Goal: Task Accomplishment & Management: Use online tool/utility

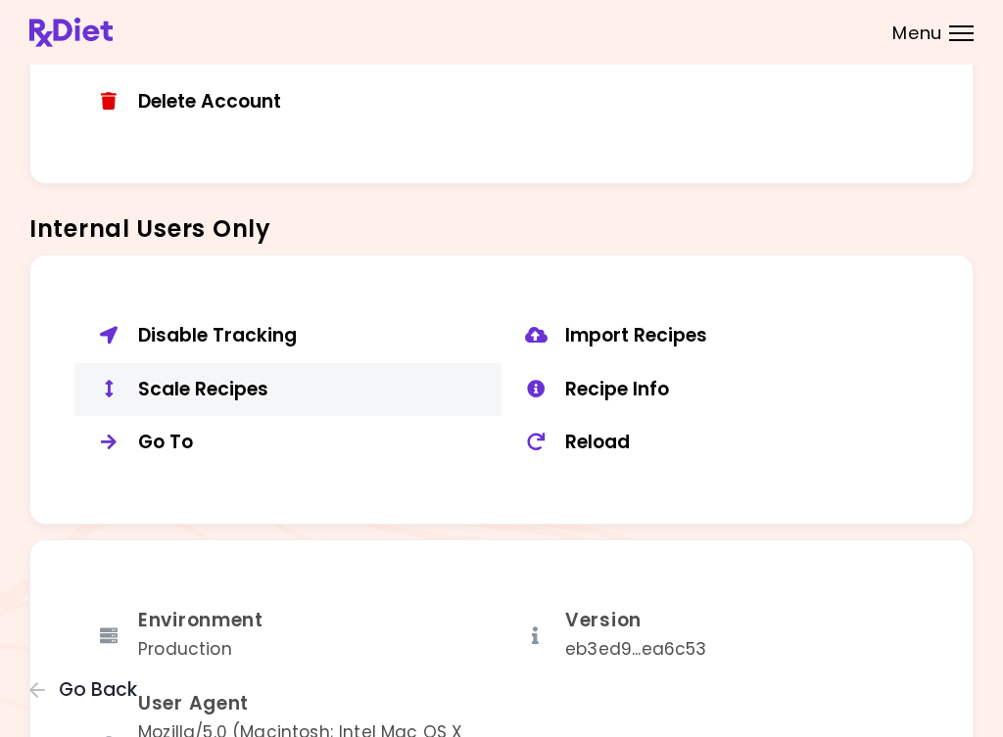
scroll to position [1314, 0]
click at [192, 378] on div "Scale Recipes" at bounding box center [312, 390] width 349 height 24
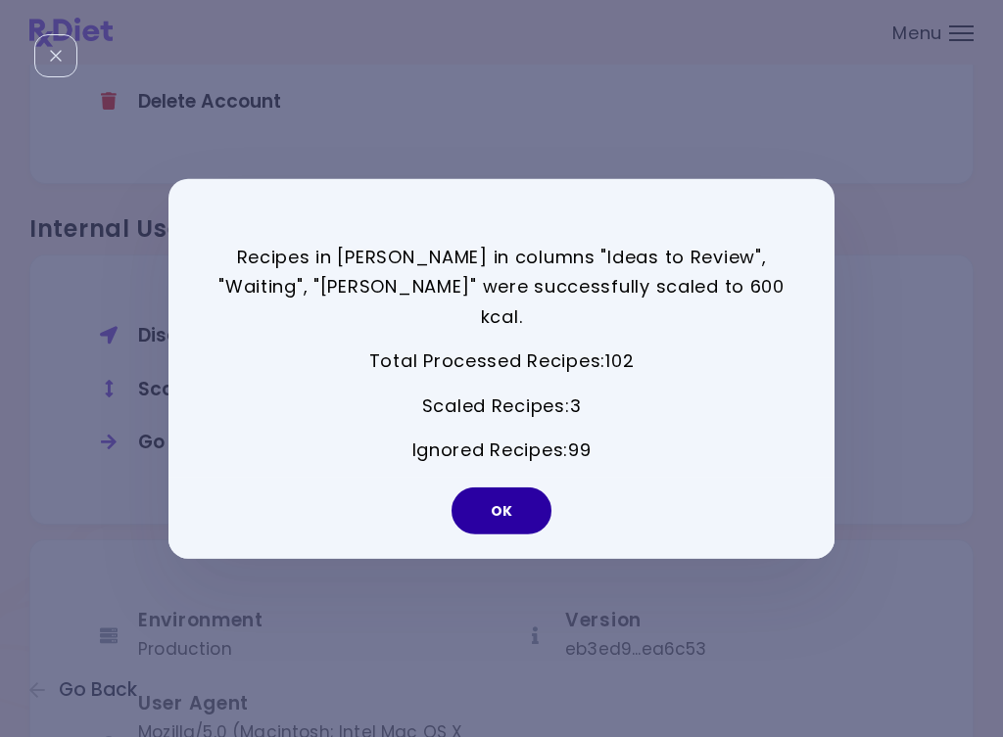
click at [527, 492] on button "OK" at bounding box center [501, 511] width 100 height 47
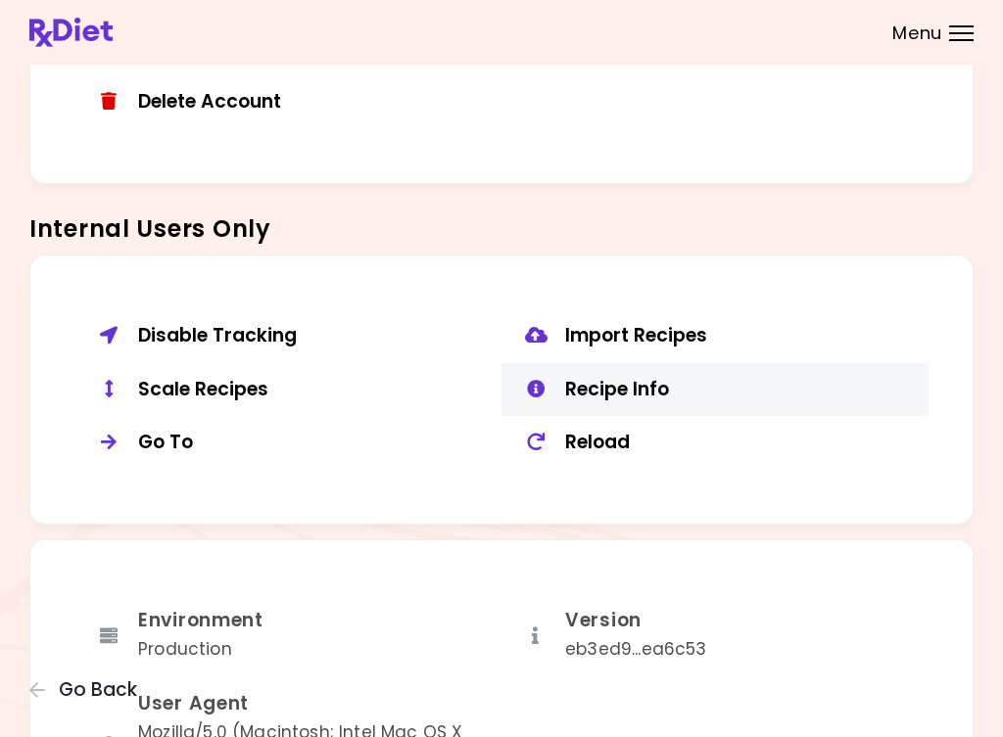
click at [629, 363] on button "Recipe Info" at bounding box center [714, 390] width 427 height 54
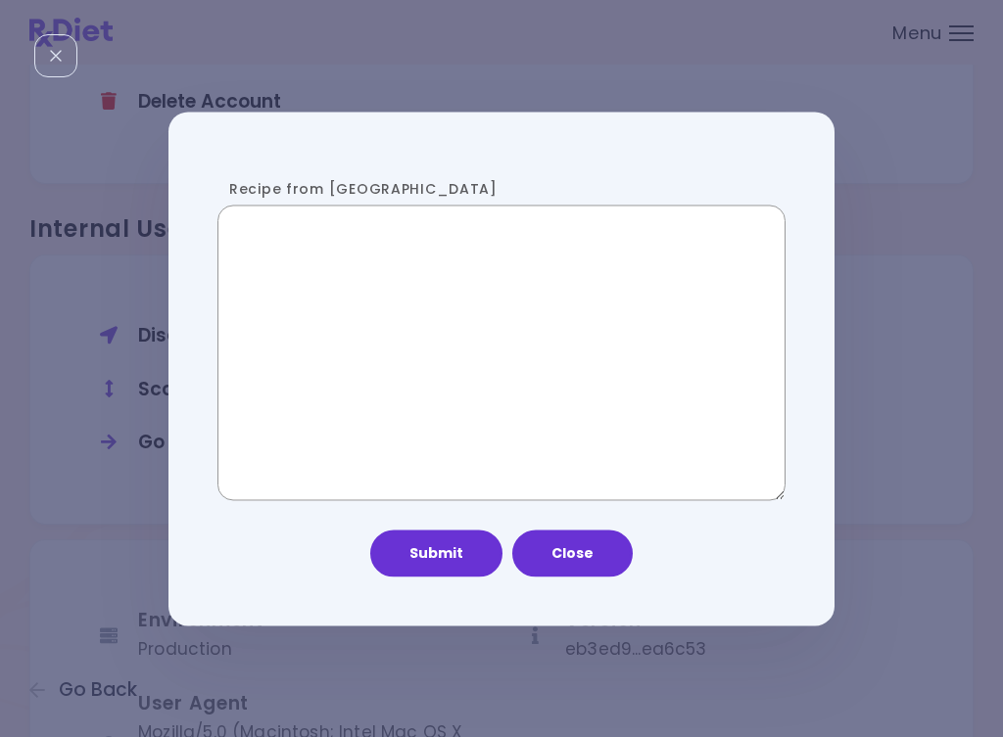
click at [442, 379] on textarea "Recipe from [GEOGRAPHIC_DATA]" at bounding box center [501, 353] width 568 height 295
paste textarea "**********"
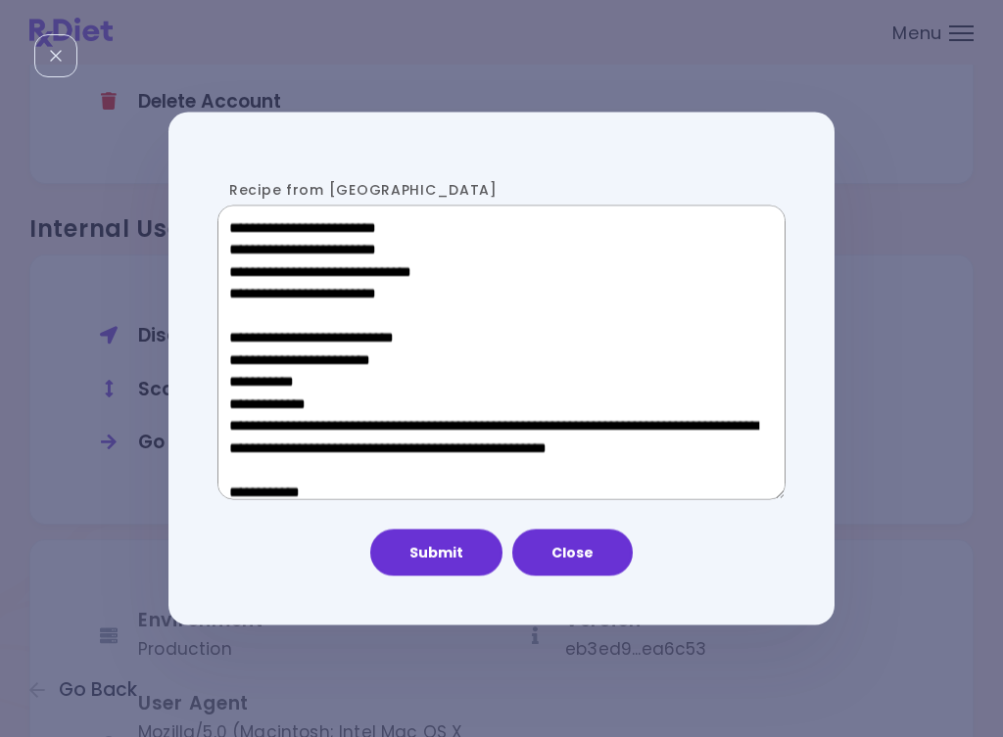
scroll to position [1063, 0]
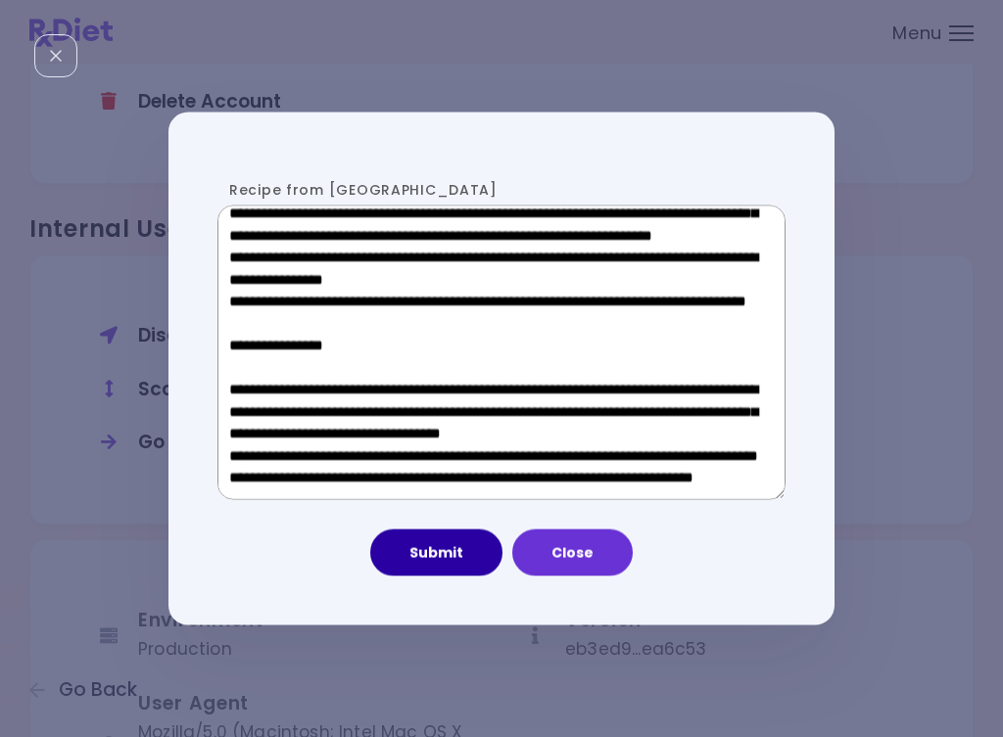
type textarea "**********"
click at [464, 574] on button "Submit" at bounding box center [436, 553] width 132 height 47
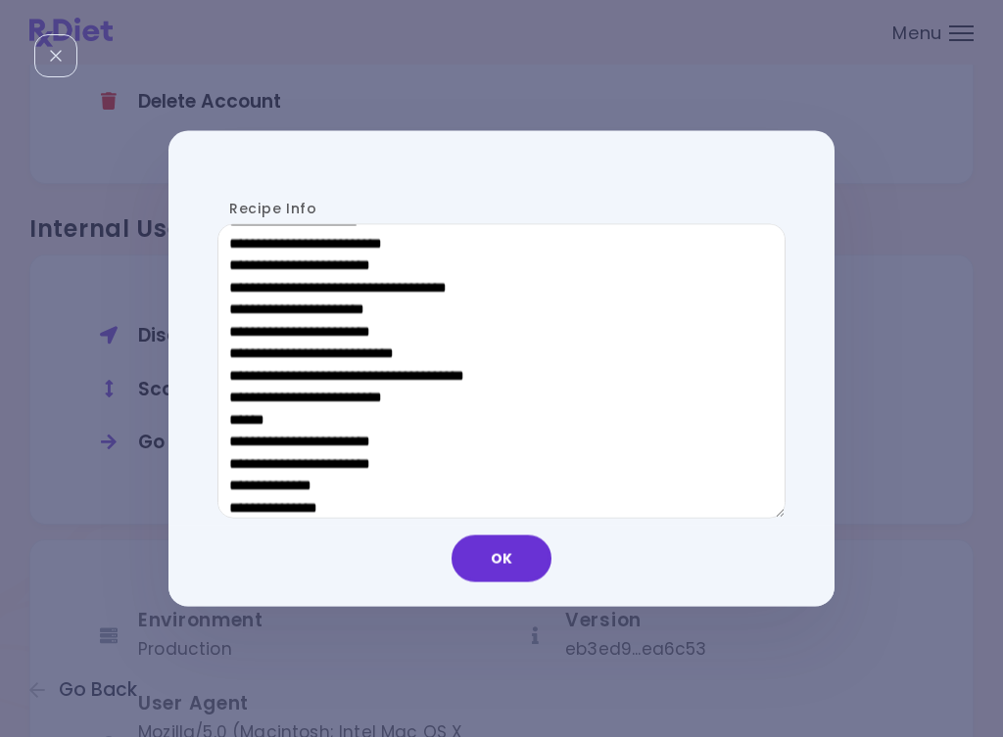
scroll to position [974, 0]
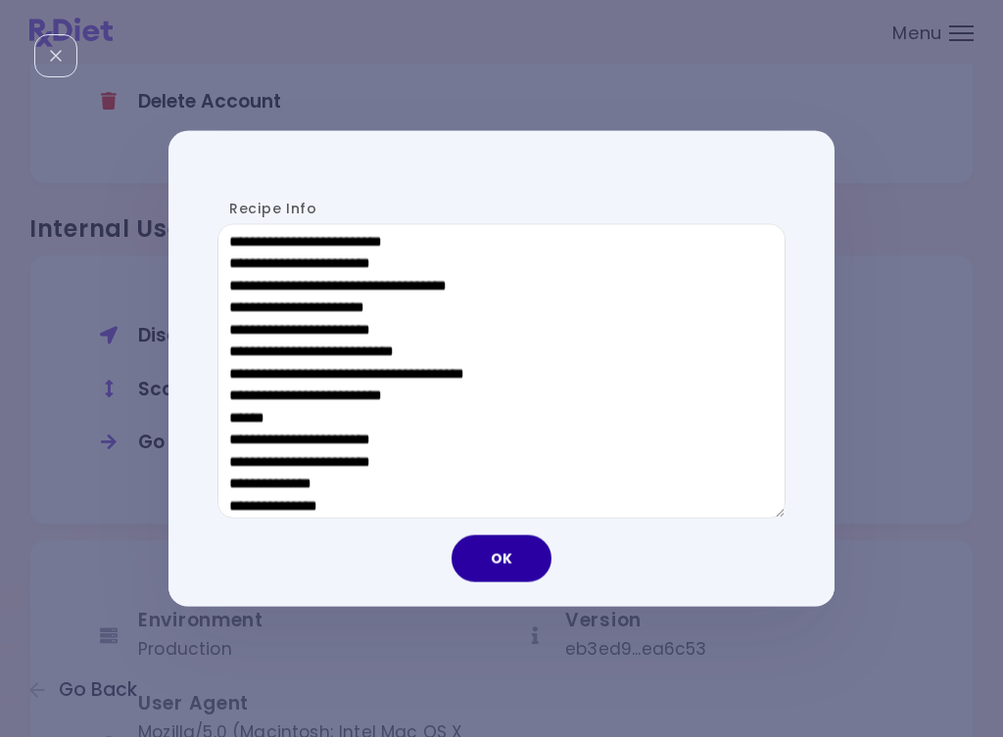
click at [509, 566] on button "OK" at bounding box center [501, 559] width 100 height 47
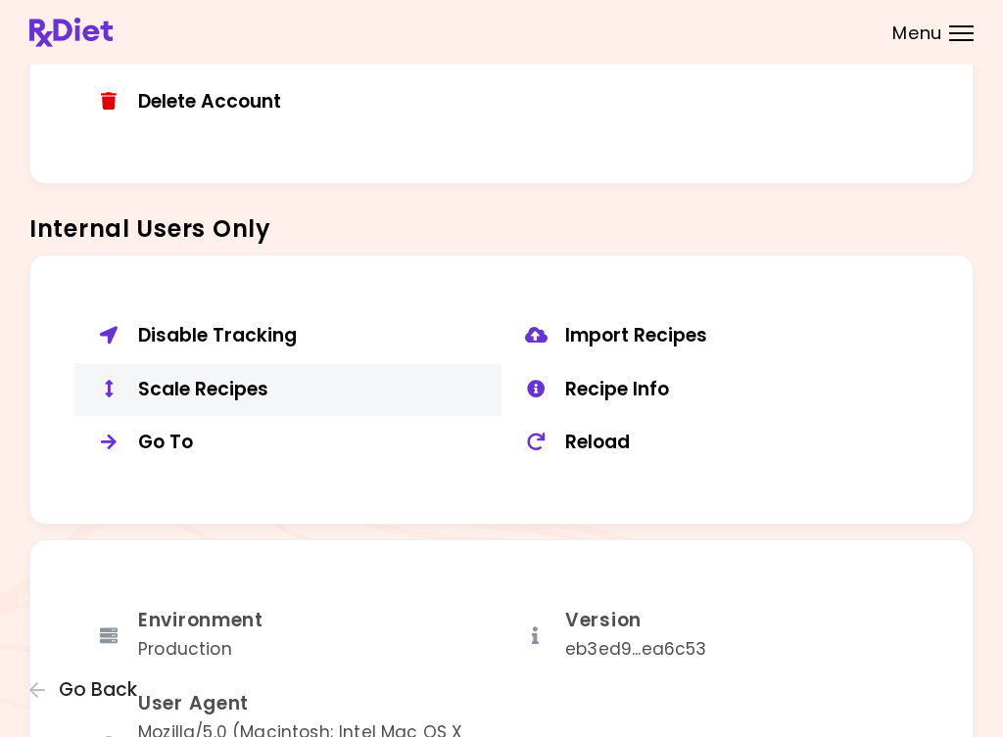
click at [224, 384] on div "Scale Recipes" at bounding box center [312, 390] width 349 height 24
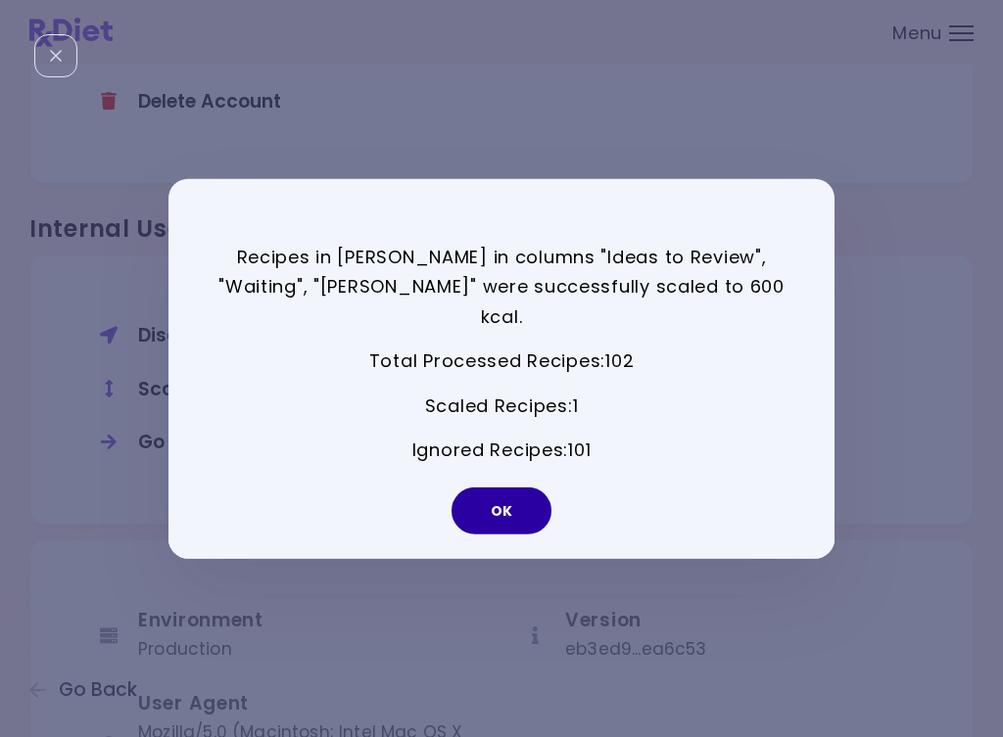
click at [525, 494] on button "OK" at bounding box center [501, 511] width 100 height 47
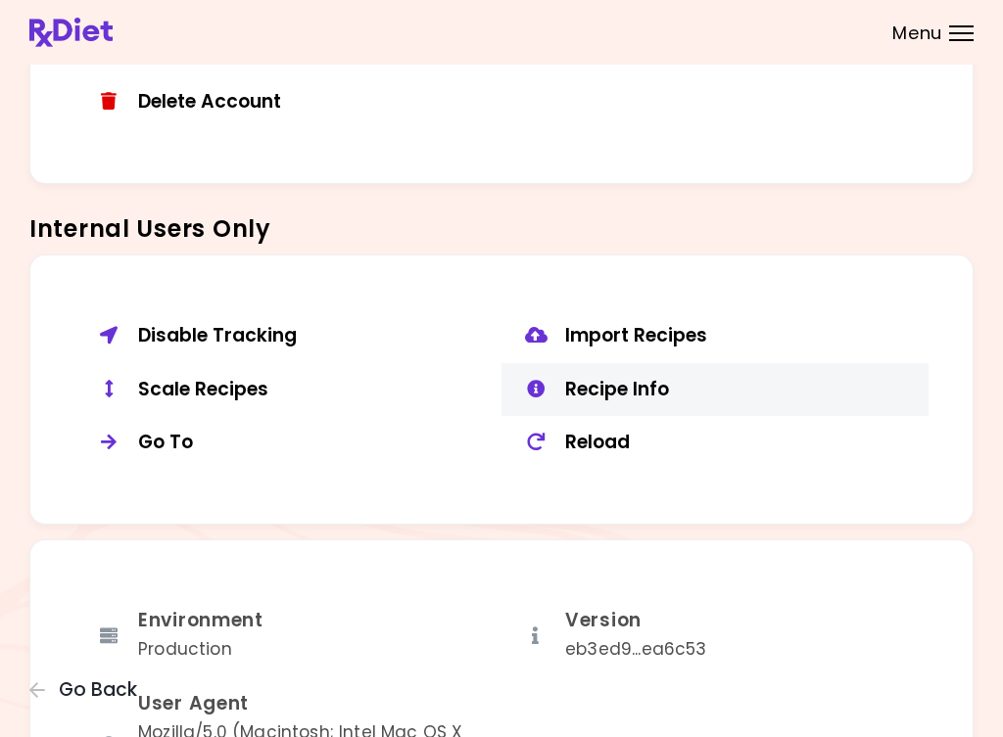
click at [675, 378] on div "Recipe Info" at bounding box center [739, 390] width 349 height 24
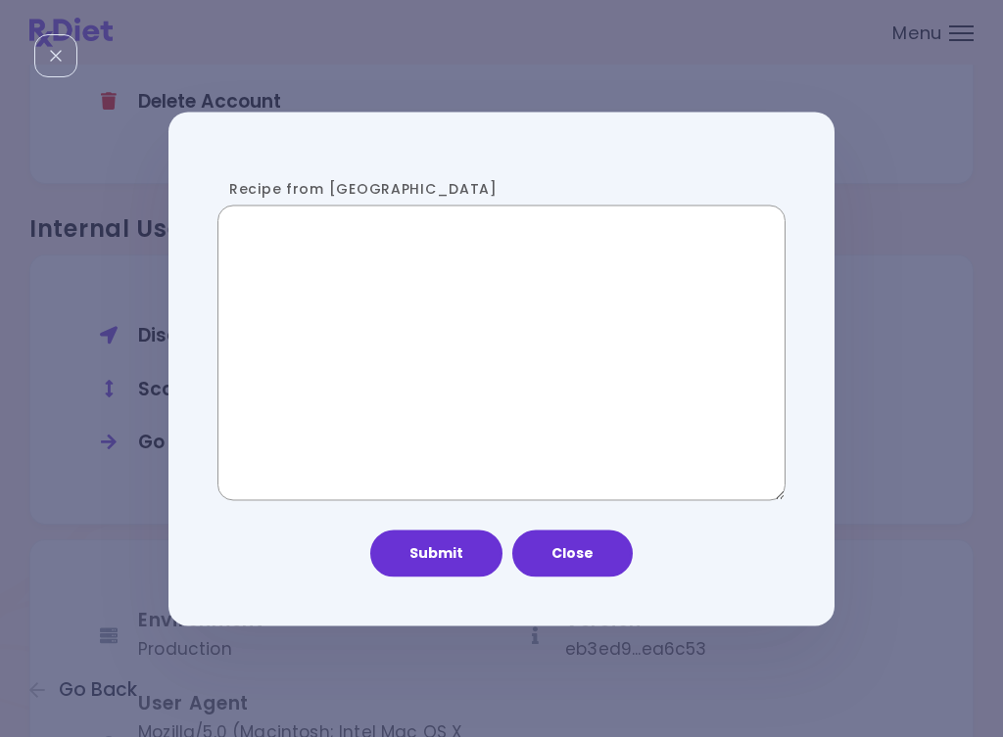
click at [441, 373] on textarea "Recipe from [GEOGRAPHIC_DATA]" at bounding box center [501, 353] width 568 height 295
paste textarea "**********"
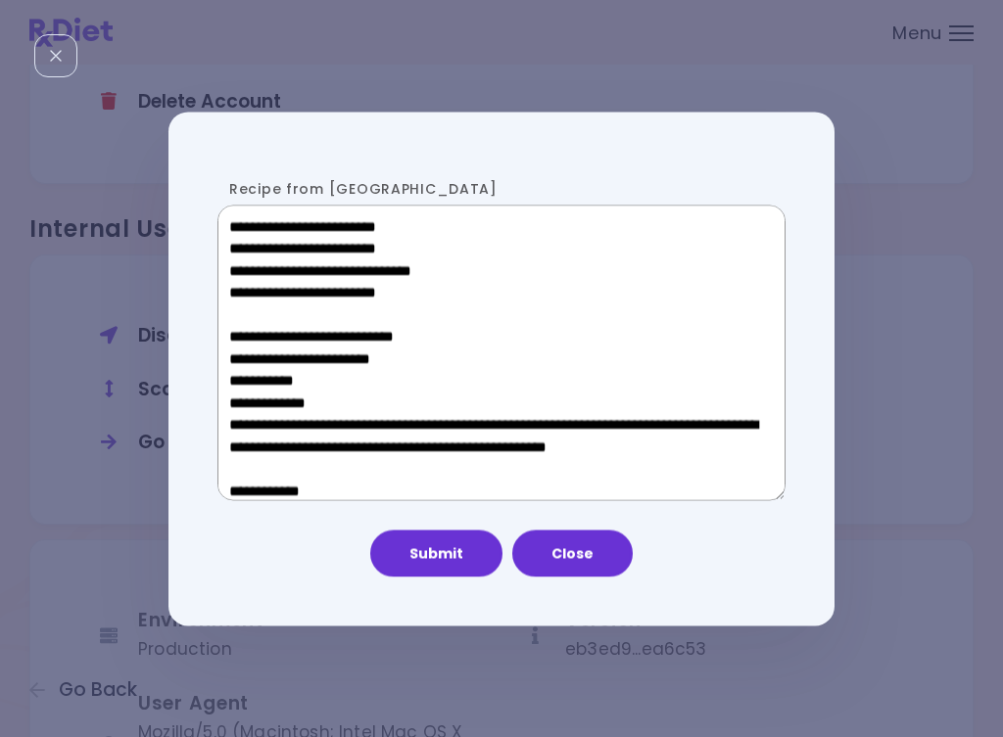
scroll to position [1063, 0]
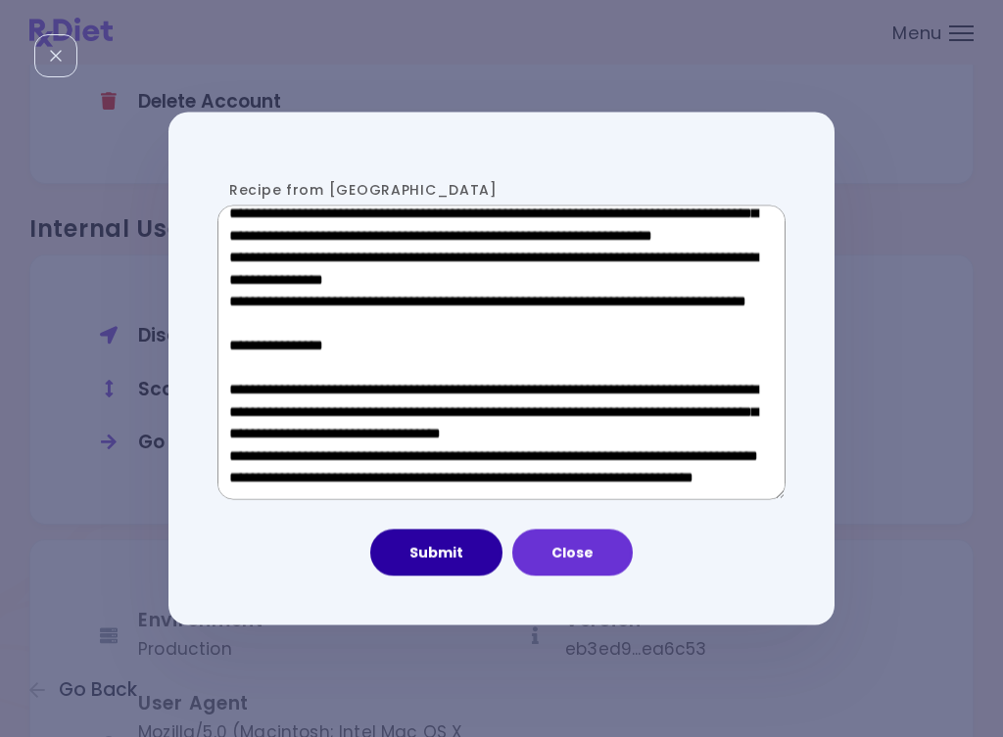
type textarea "**********"
click at [451, 554] on button "Submit" at bounding box center [436, 553] width 132 height 47
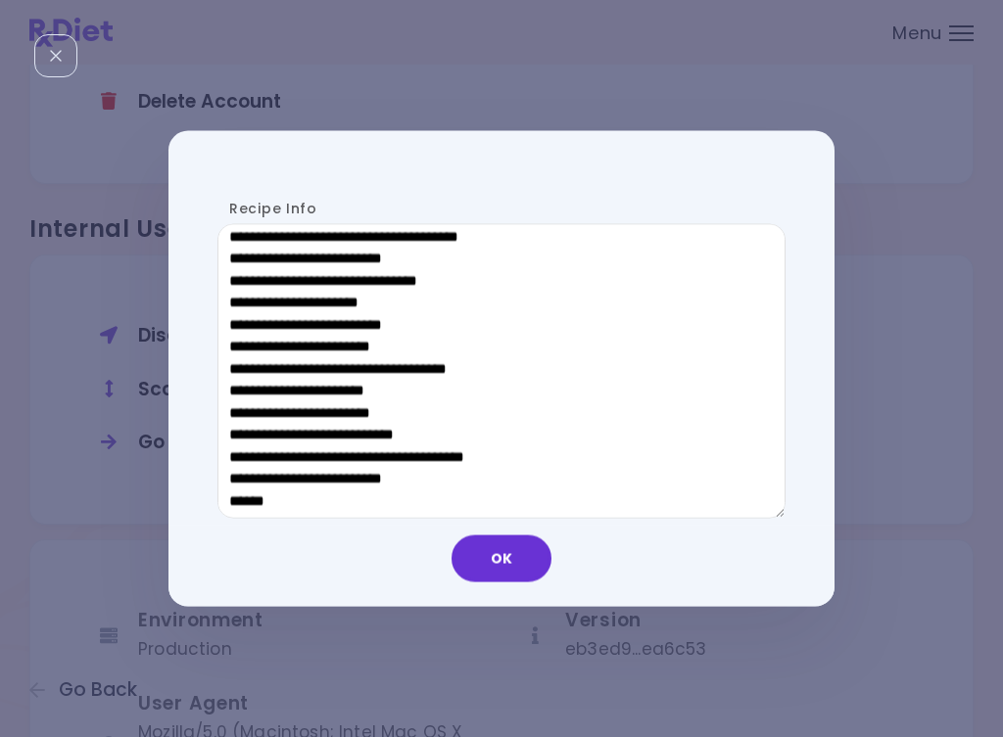
scroll to position [922, 0]
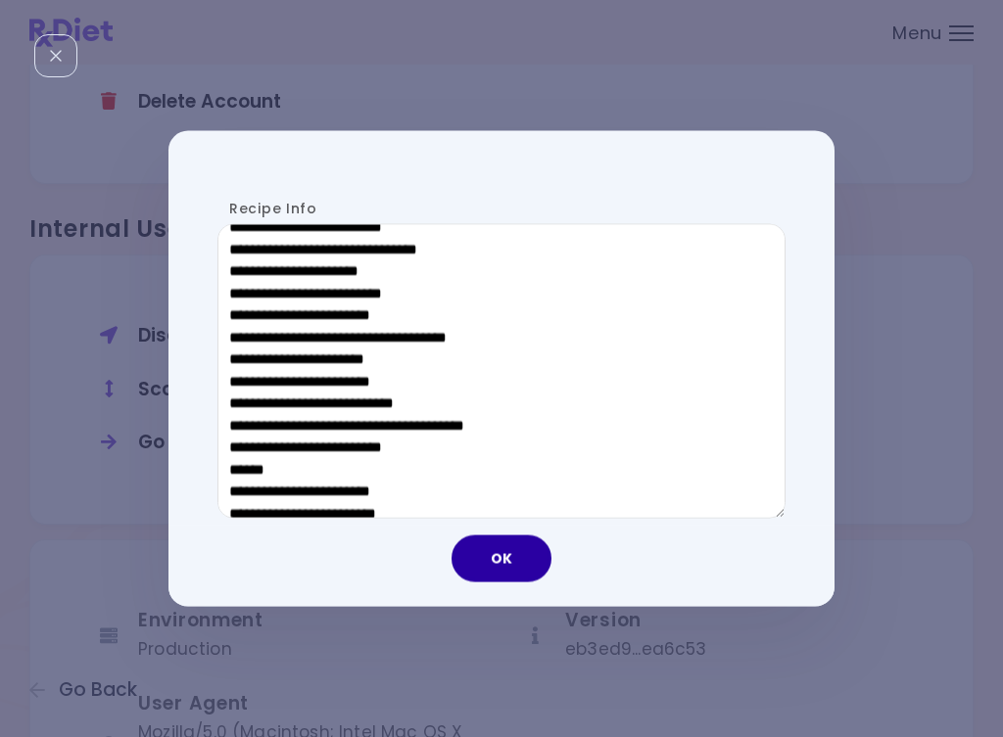
click at [497, 570] on button "OK" at bounding box center [501, 559] width 100 height 47
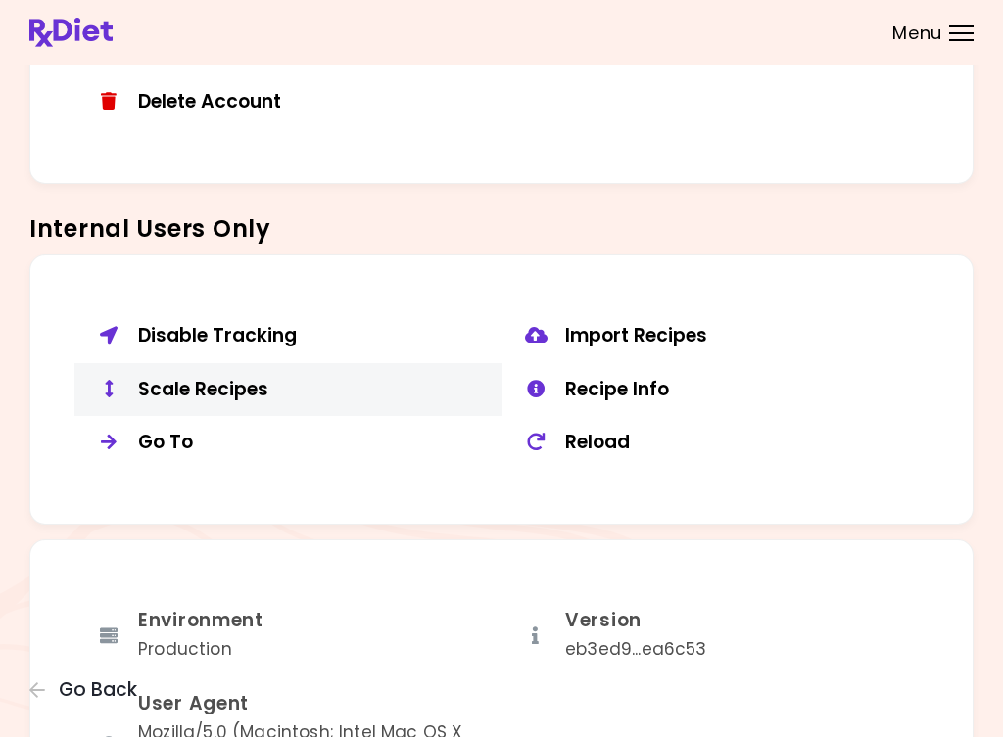
click at [209, 378] on div "Scale Recipes" at bounding box center [312, 390] width 349 height 24
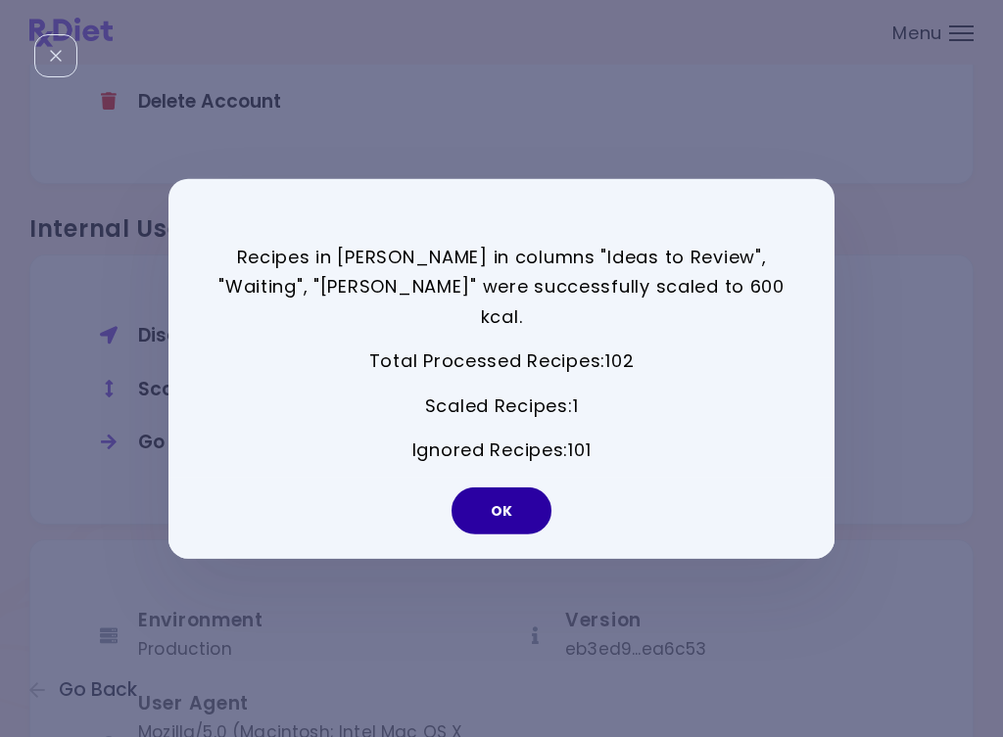
click at [494, 488] on button "OK" at bounding box center [501, 511] width 100 height 47
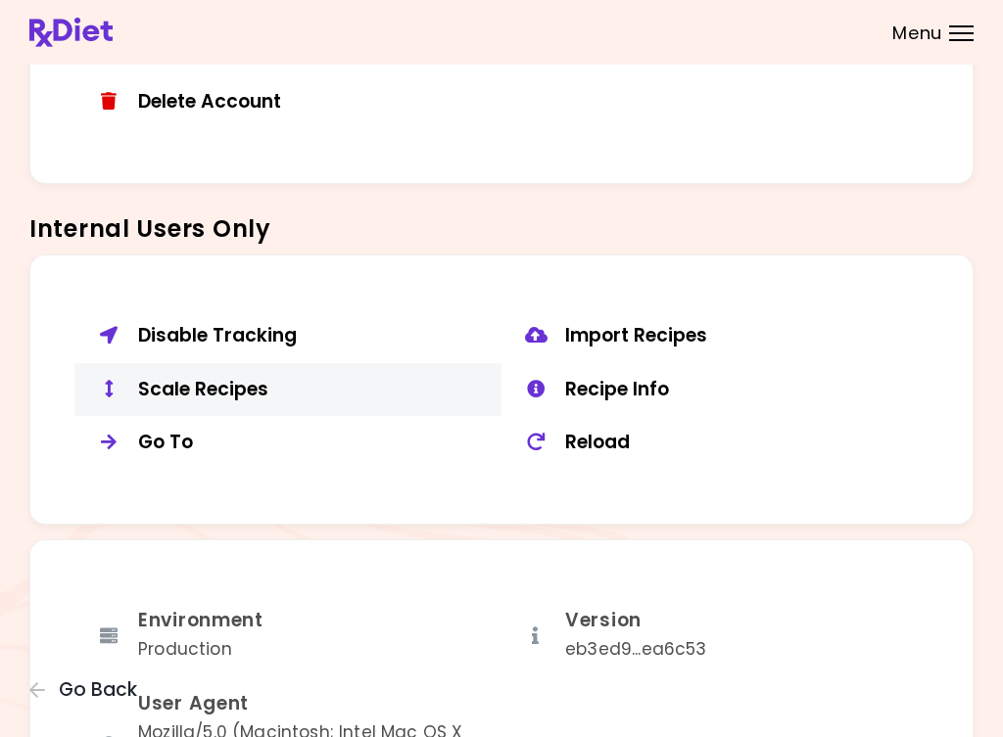
click at [234, 382] on div "Scale Recipes" at bounding box center [312, 390] width 349 height 24
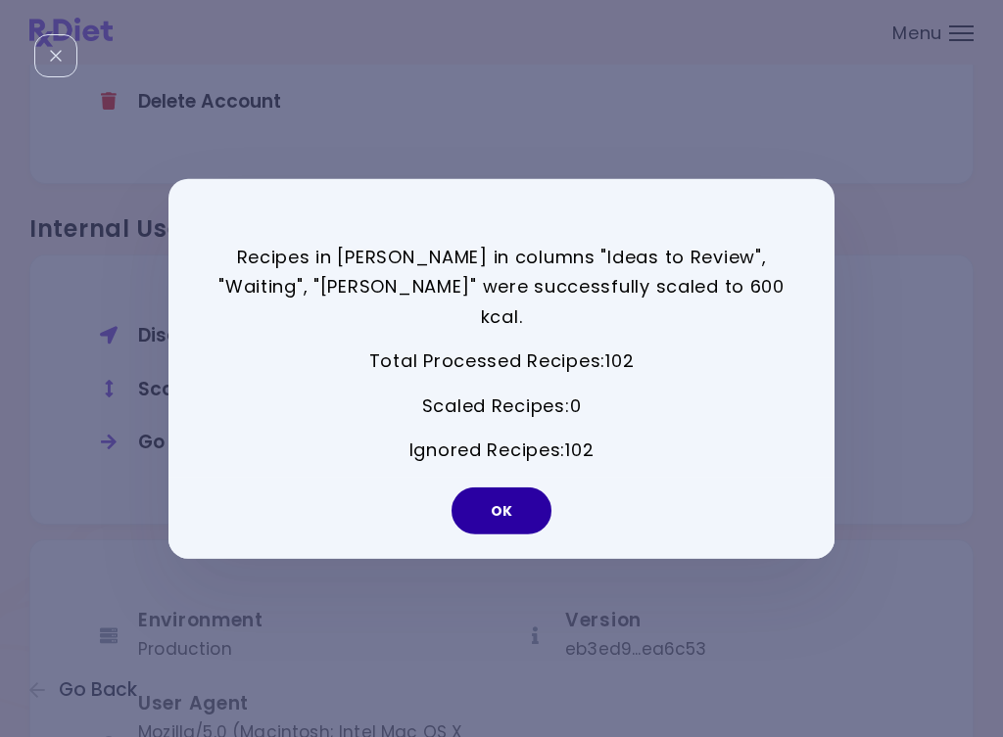
click at [541, 497] on button "OK" at bounding box center [501, 511] width 100 height 47
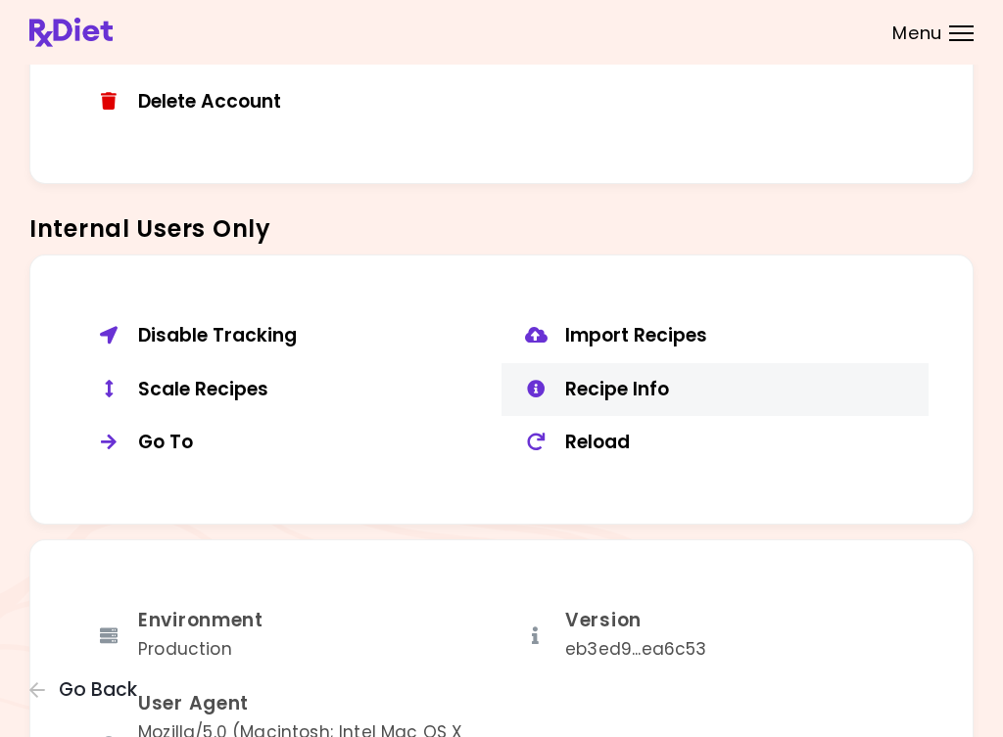
click at [641, 378] on div "Recipe Info" at bounding box center [739, 390] width 349 height 24
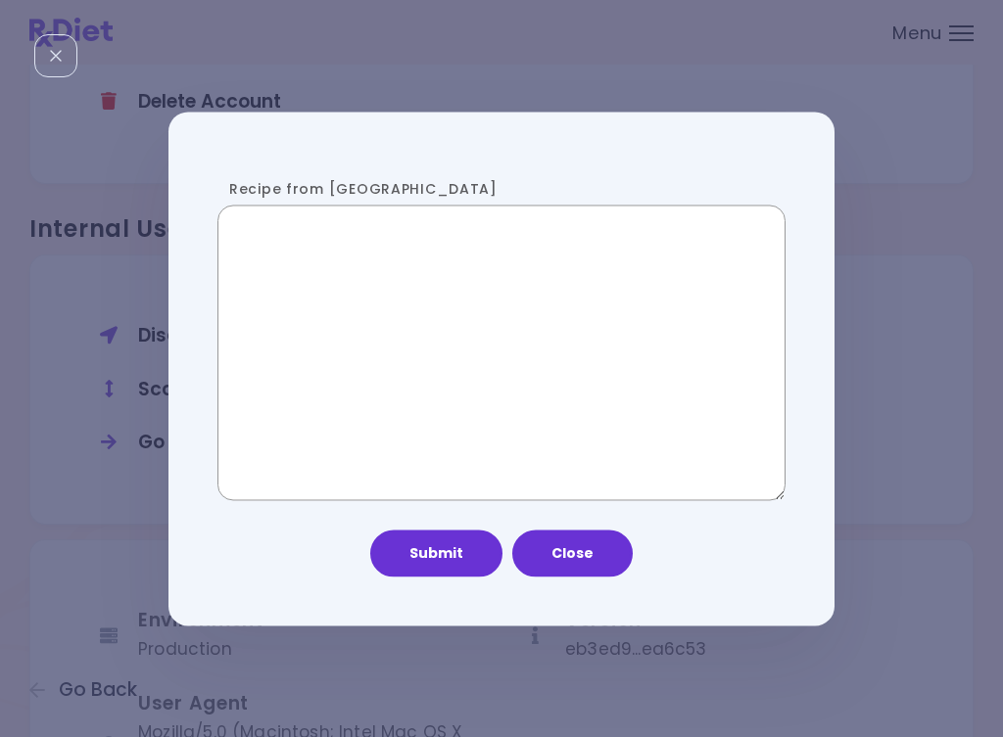
click at [465, 413] on textarea "Recipe from [GEOGRAPHIC_DATA]" at bounding box center [501, 353] width 568 height 295
paste textarea "**********"
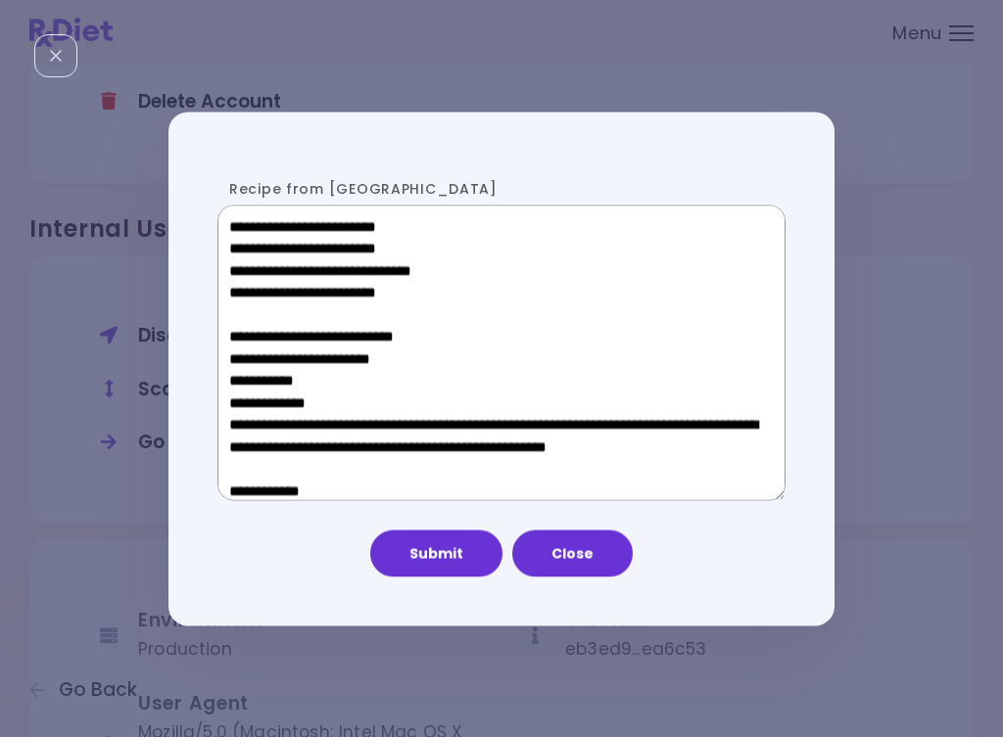
scroll to position [1063, 0]
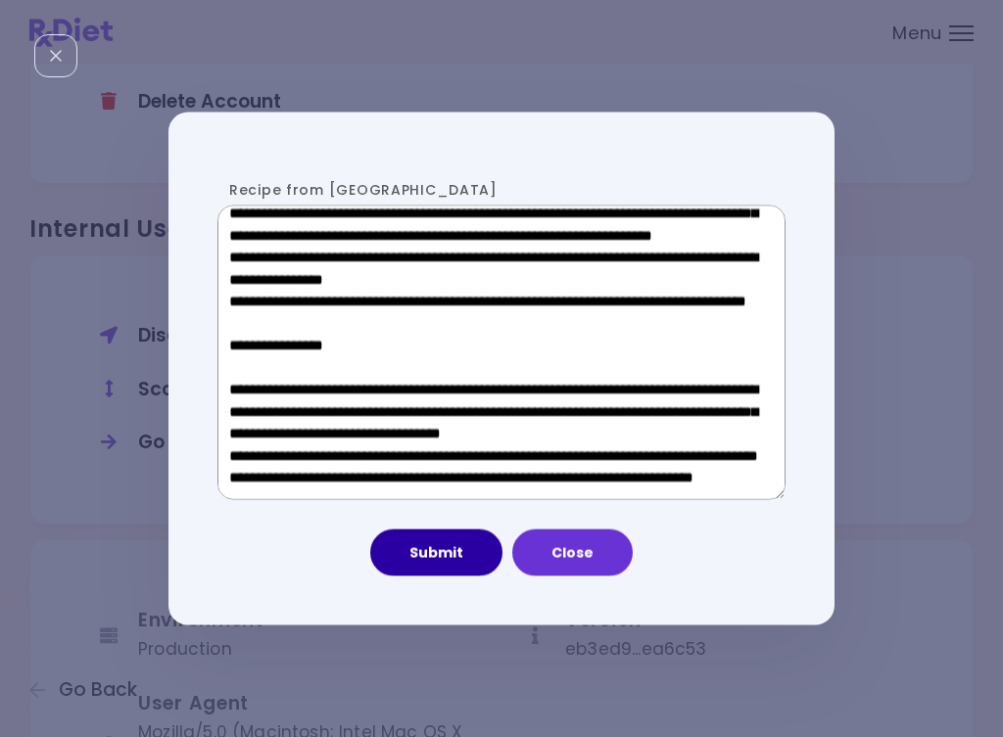
type textarea "**********"
click at [465, 561] on button "Submit" at bounding box center [436, 553] width 132 height 47
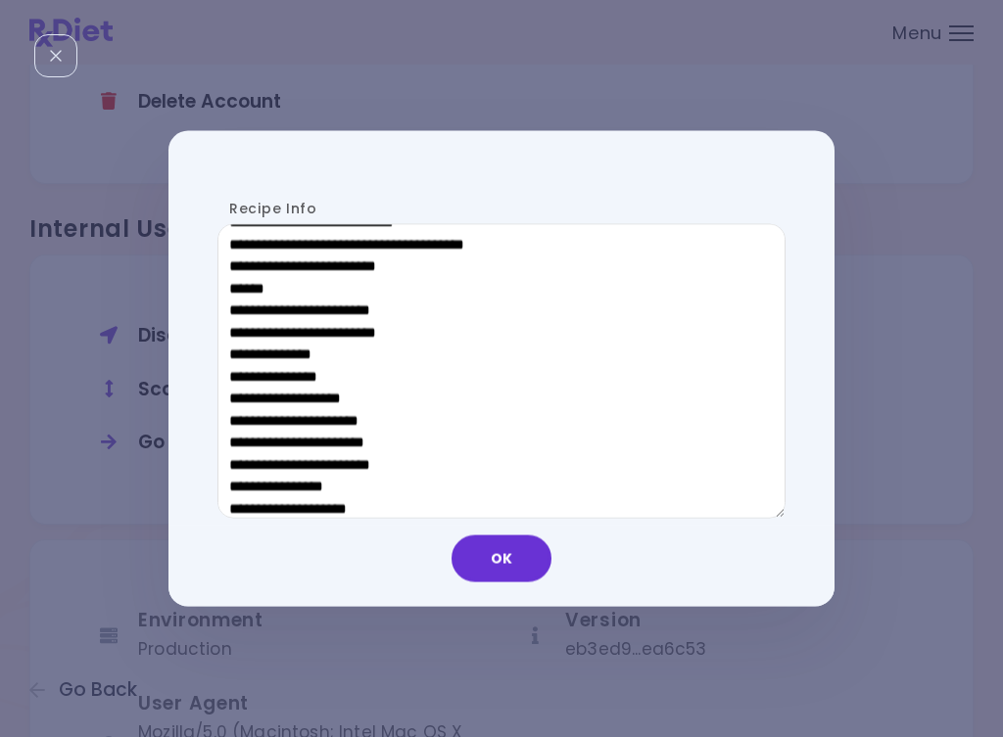
scroll to position [1133, 0]
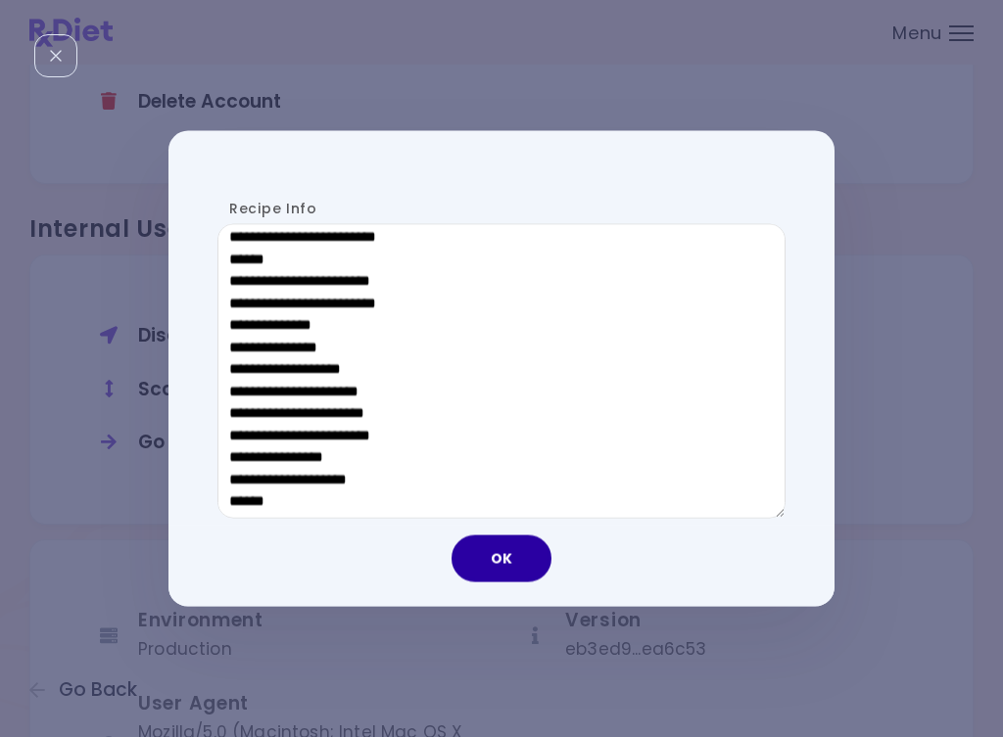
click at [489, 559] on button "OK" at bounding box center [501, 559] width 100 height 47
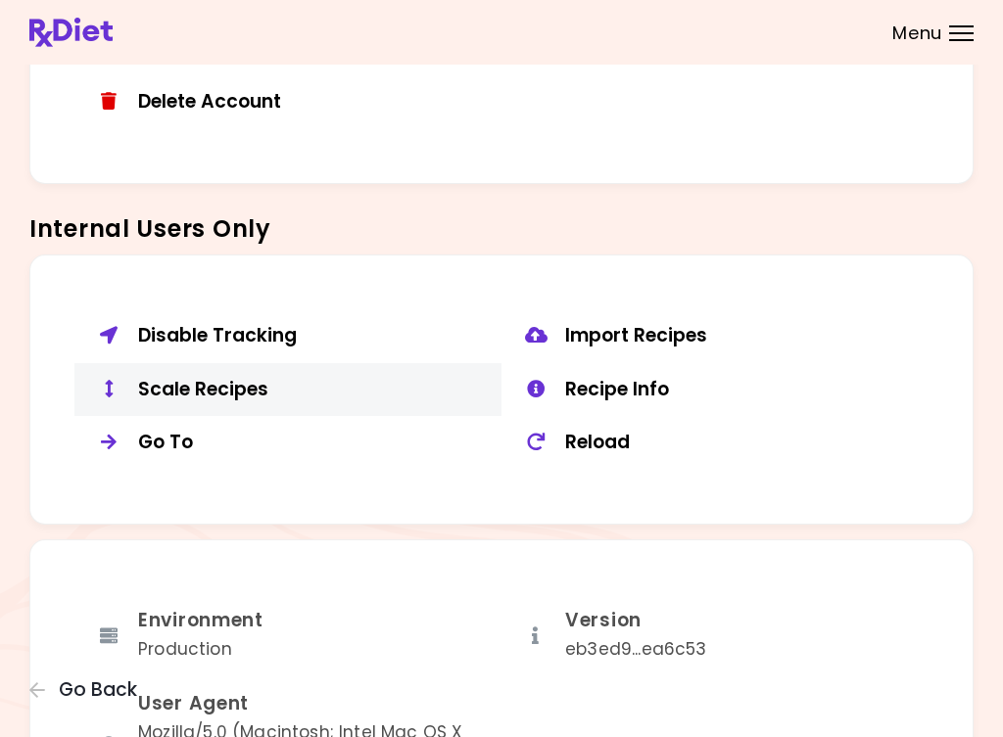
click at [181, 378] on div "Scale Recipes" at bounding box center [312, 390] width 349 height 24
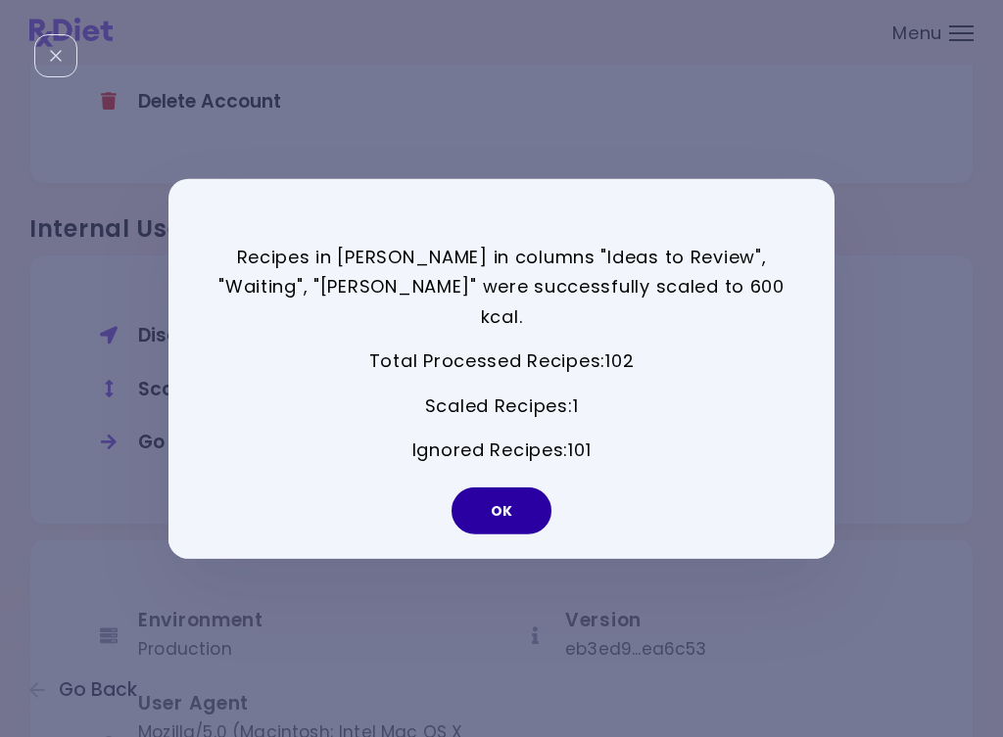
click at [498, 488] on button "OK" at bounding box center [501, 511] width 100 height 47
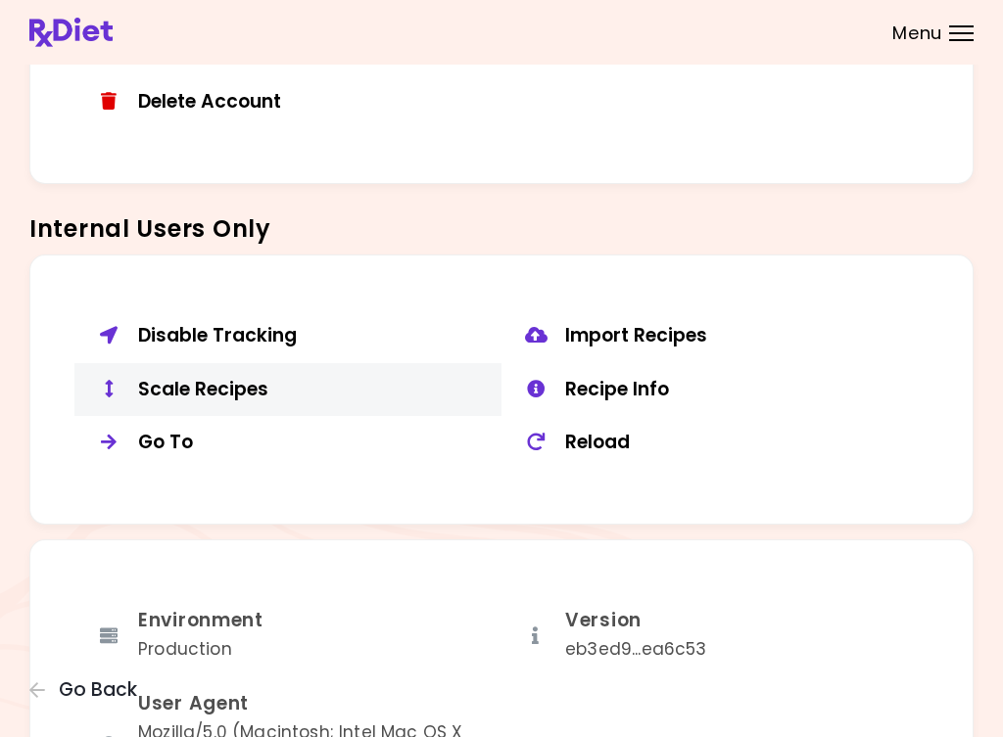
click at [270, 378] on div "Scale Recipes" at bounding box center [312, 390] width 349 height 24
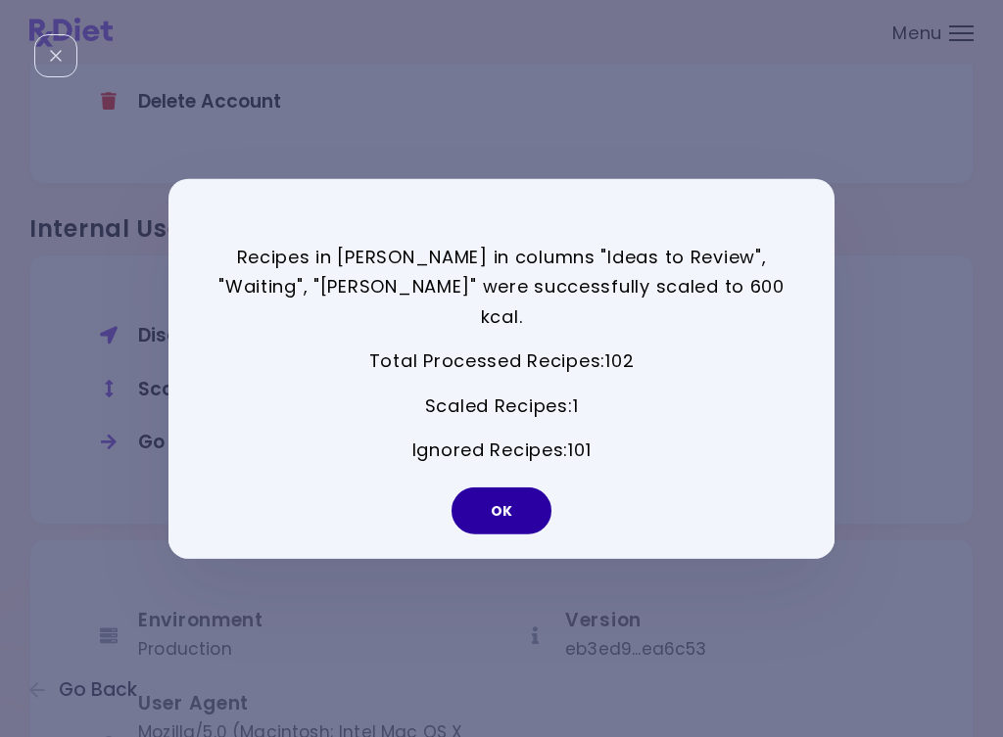
click at [488, 488] on button "OK" at bounding box center [501, 511] width 100 height 47
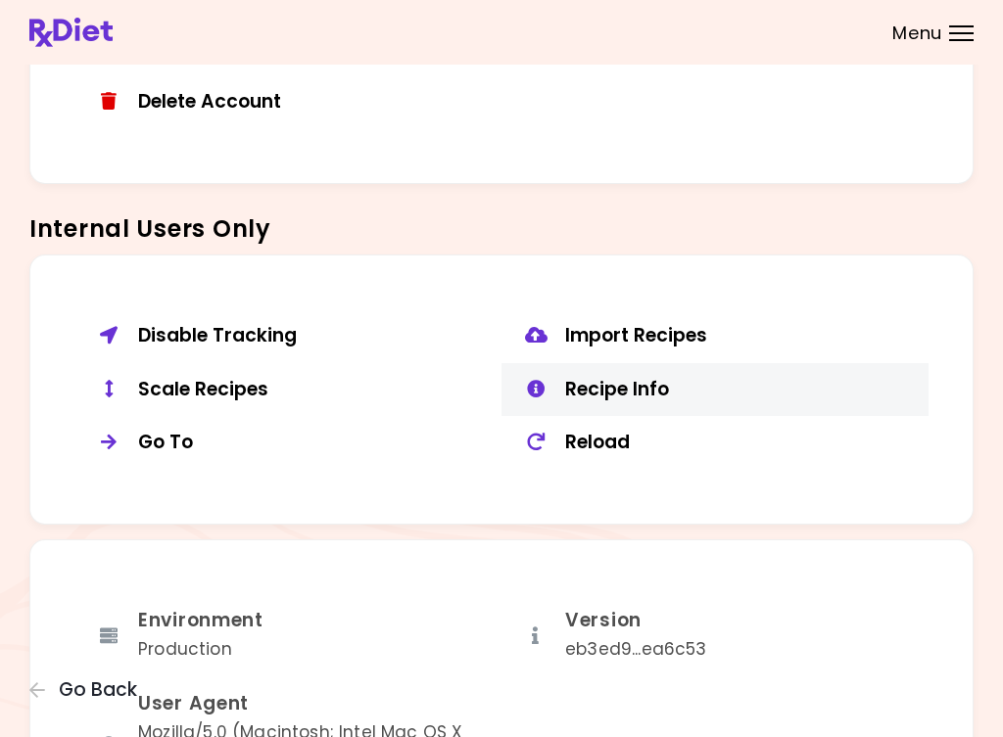
click at [613, 385] on div "Recipe Info" at bounding box center [739, 390] width 349 height 24
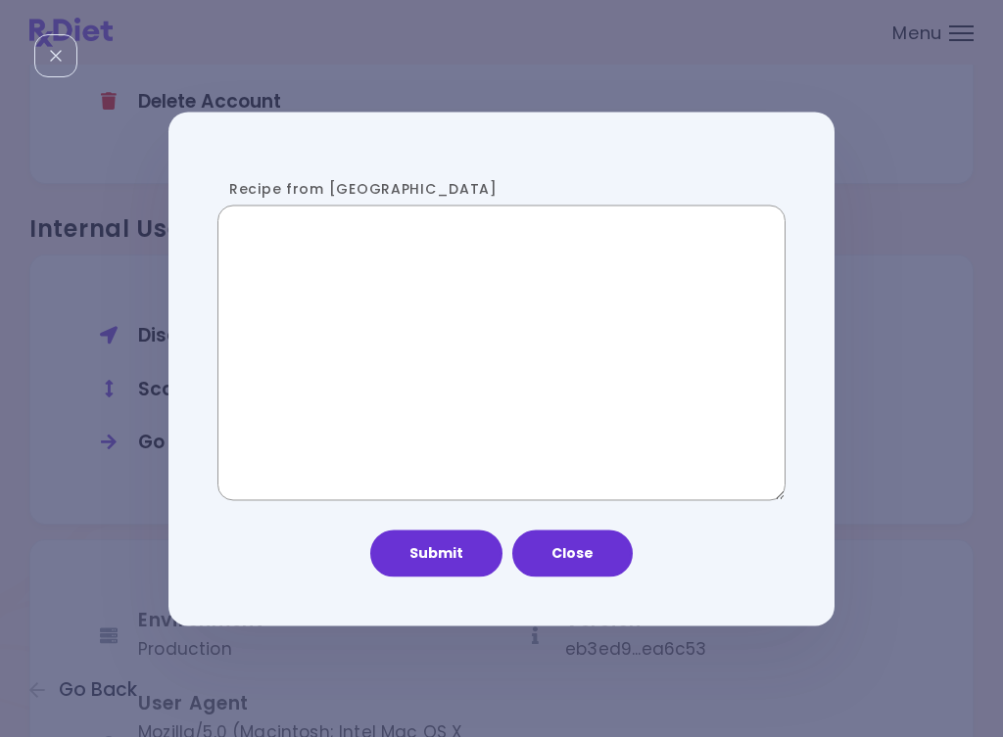
click at [446, 417] on textarea "Recipe from [GEOGRAPHIC_DATA]" at bounding box center [501, 353] width 568 height 295
paste textarea "**********"
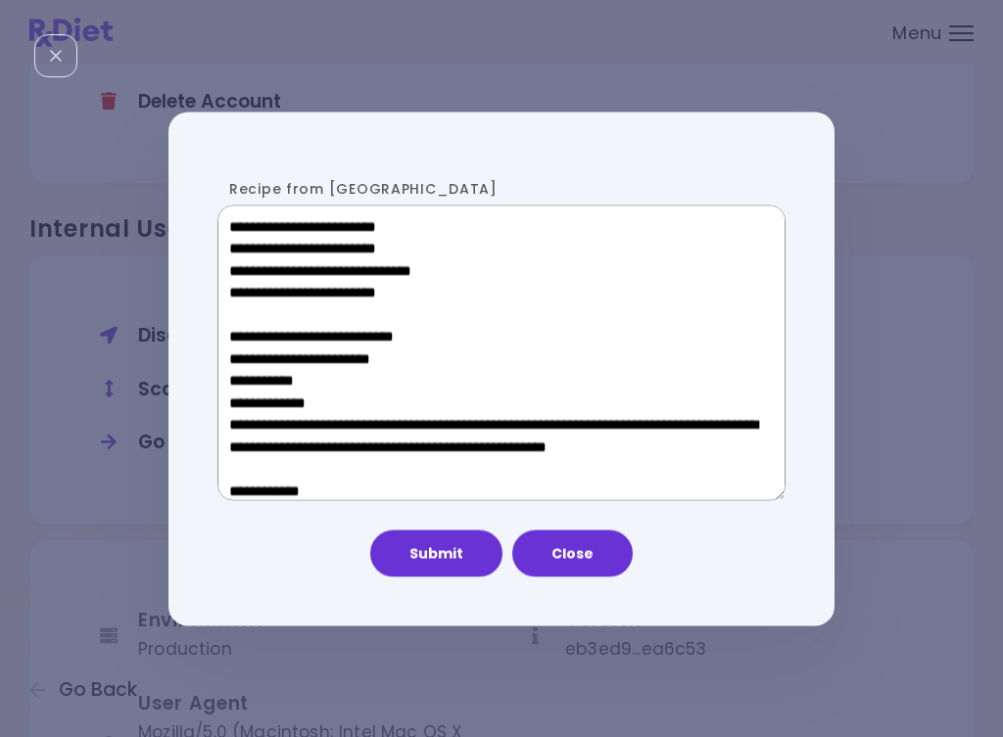
scroll to position [1063, 0]
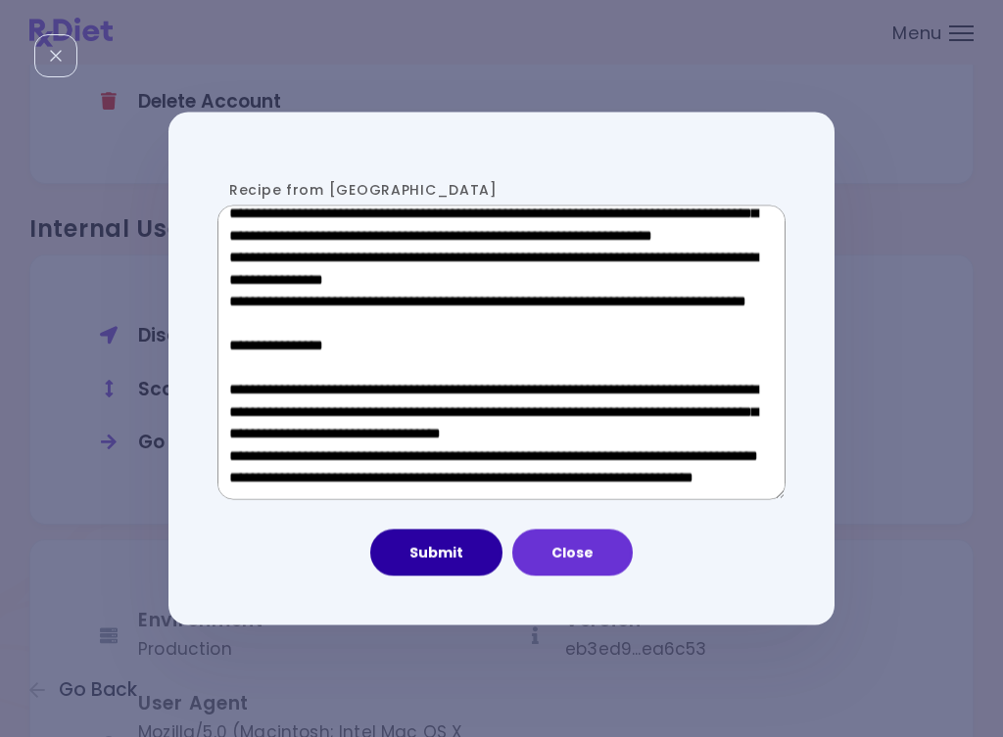
type textarea "**********"
click at [436, 573] on button "Submit" at bounding box center [436, 553] width 132 height 47
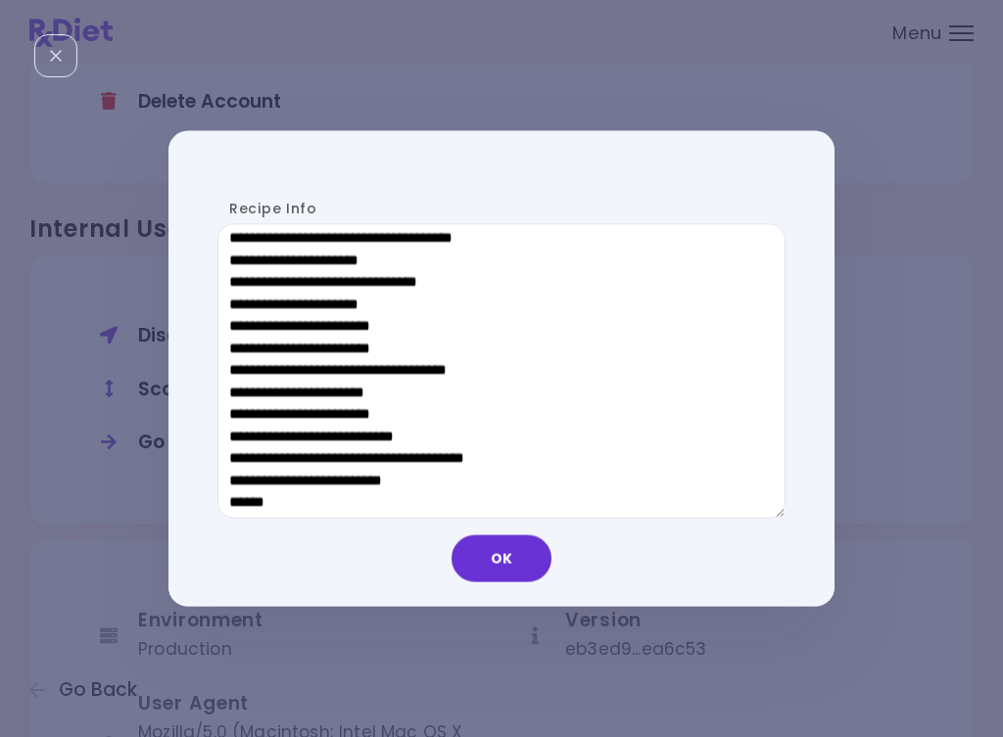
scroll to position [956, 0]
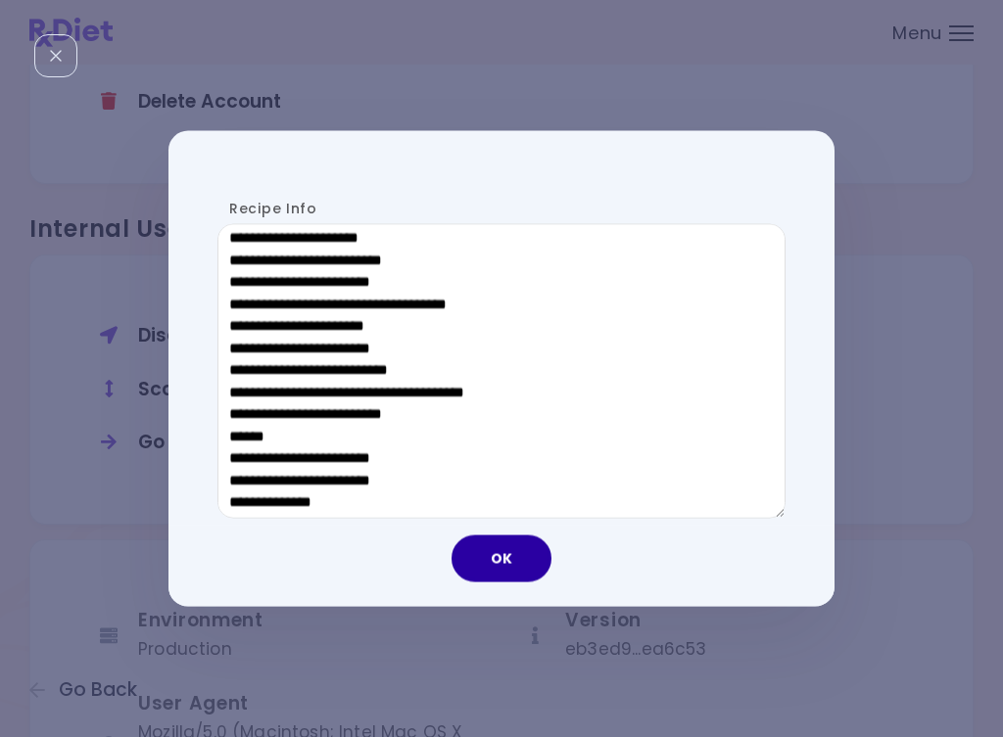
click at [500, 553] on button "OK" at bounding box center [501, 559] width 100 height 47
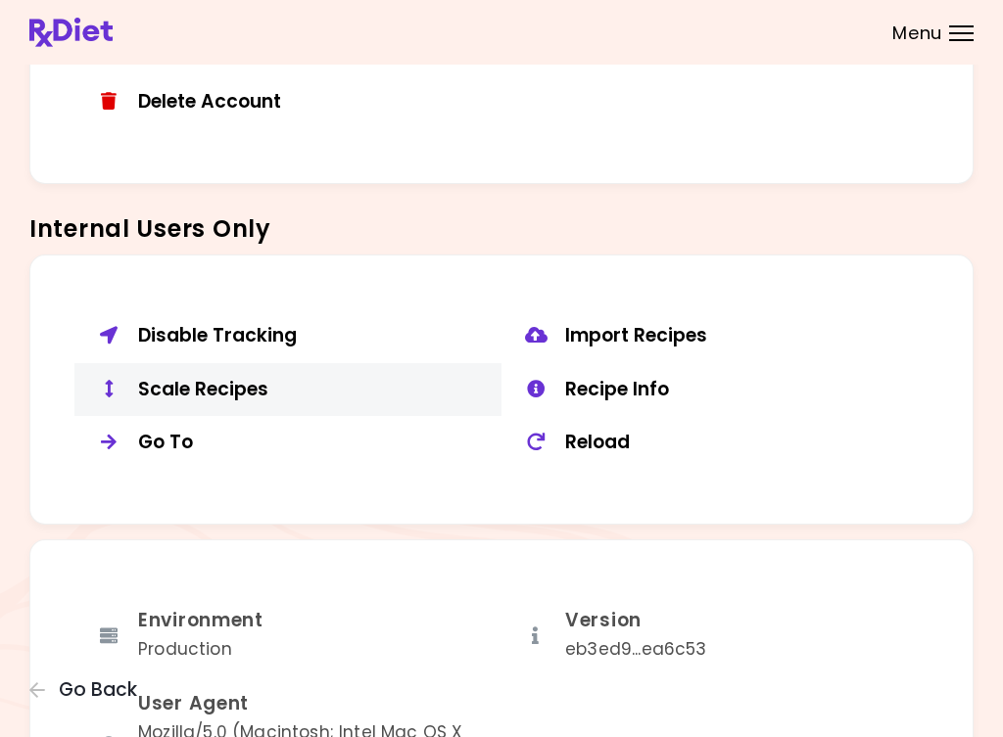
click at [238, 380] on div "Scale Recipes" at bounding box center [312, 390] width 349 height 24
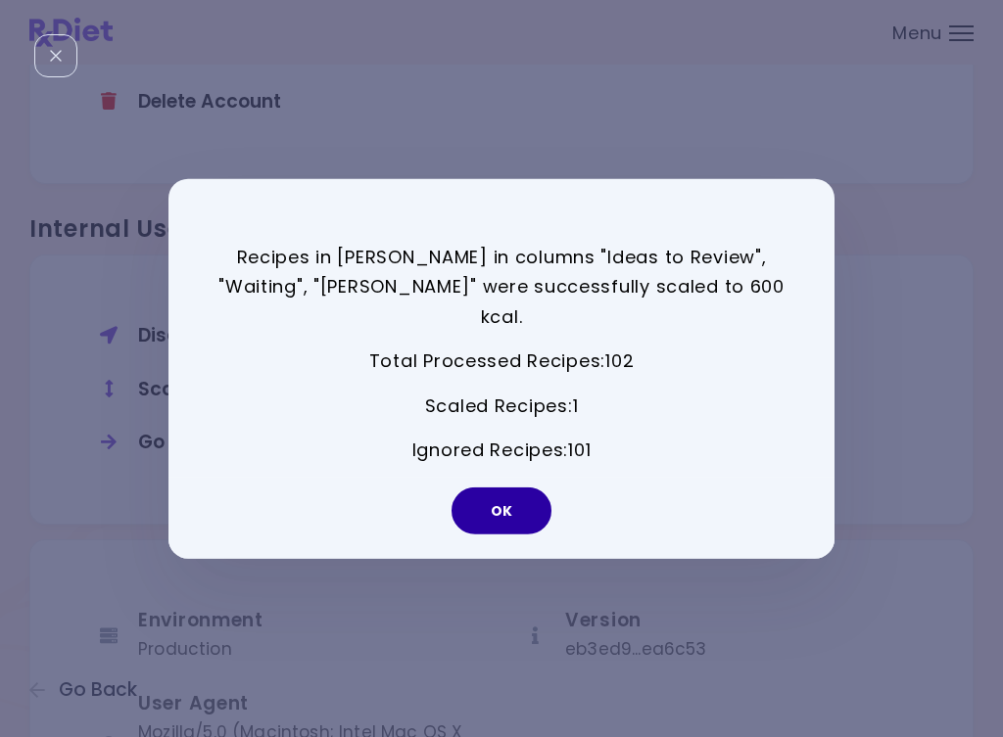
click at [503, 488] on button "OK" at bounding box center [501, 511] width 100 height 47
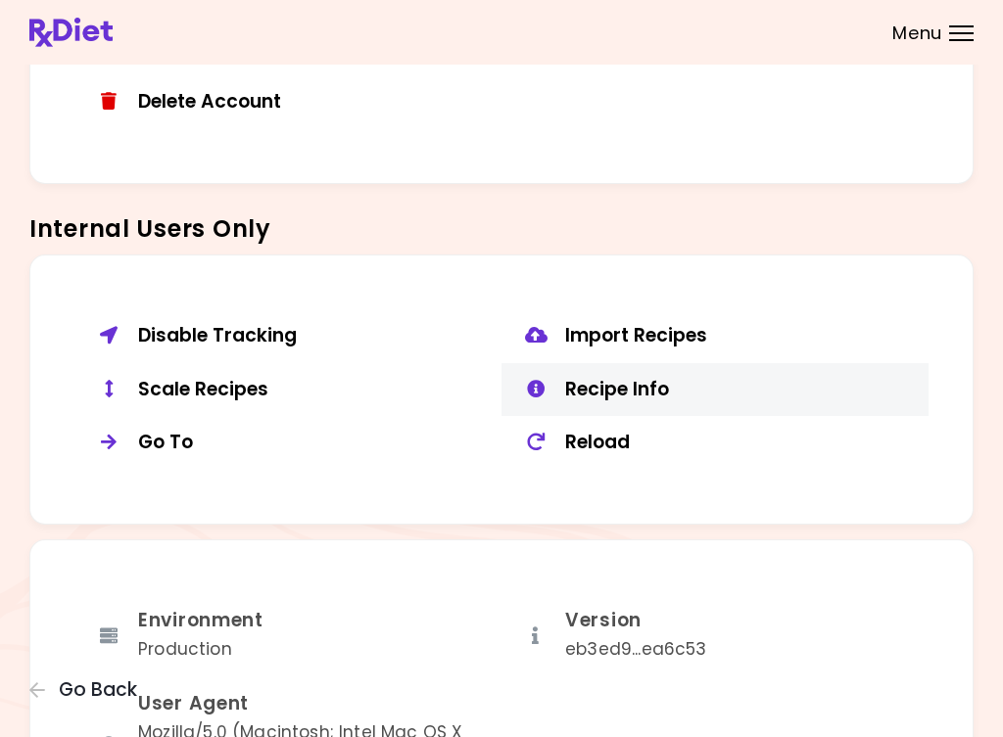
click at [625, 378] on div "Recipe Info" at bounding box center [739, 390] width 349 height 24
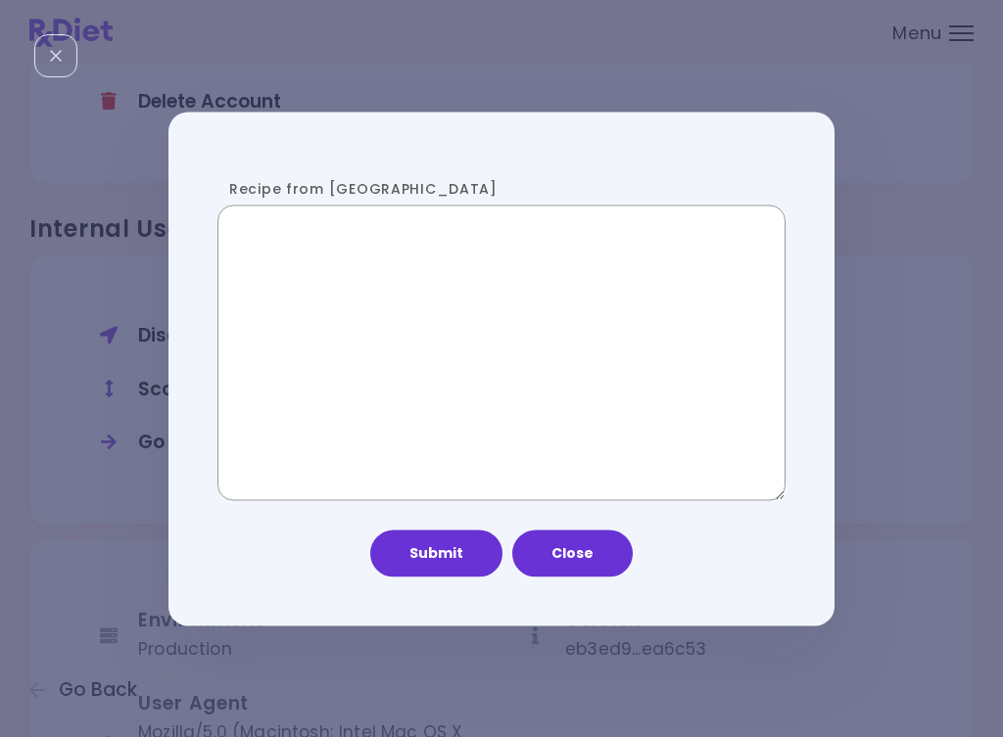
click at [411, 403] on textarea "Recipe from [GEOGRAPHIC_DATA]" at bounding box center [501, 353] width 568 height 295
paste textarea "**********"
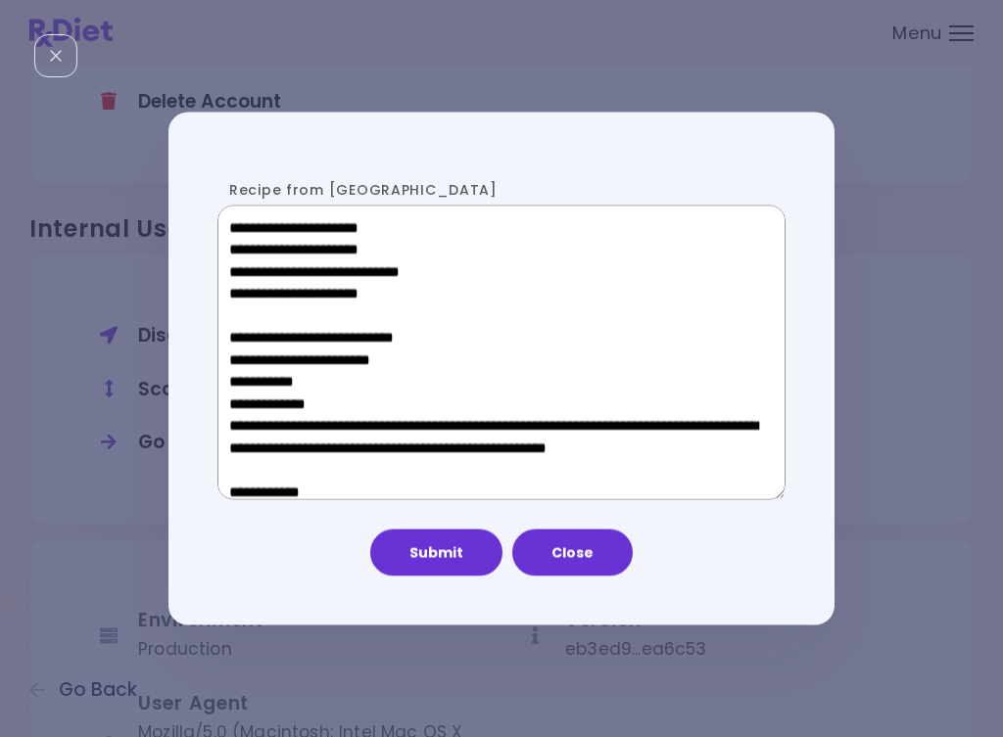
scroll to position [1063, 0]
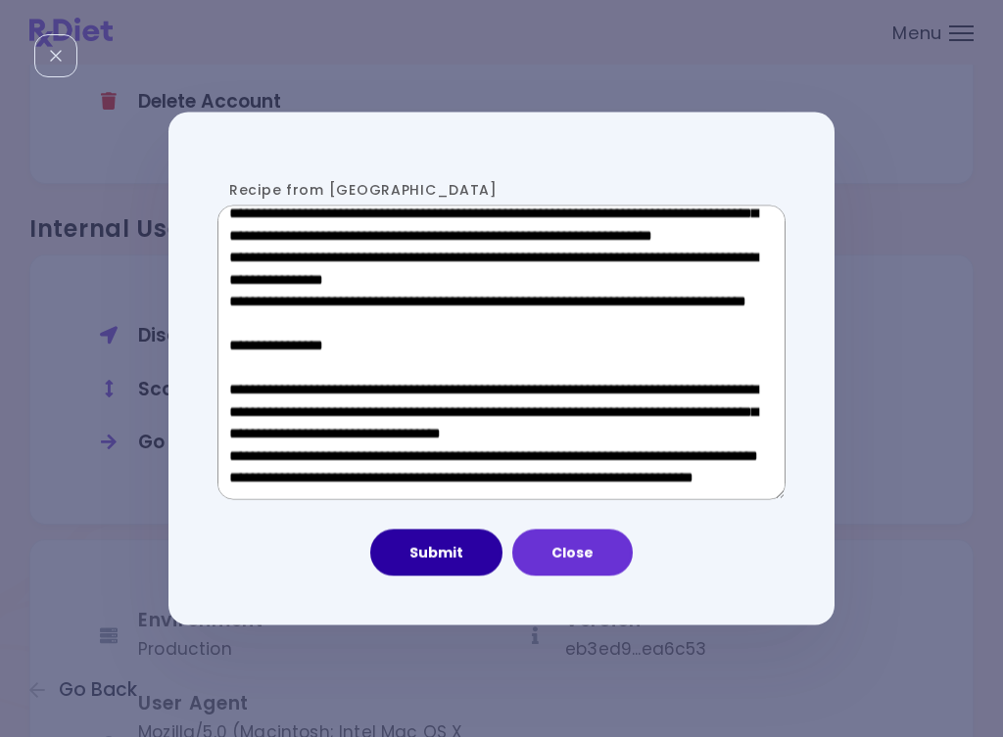
type textarea "**********"
click at [435, 556] on button "Submit" at bounding box center [436, 553] width 132 height 47
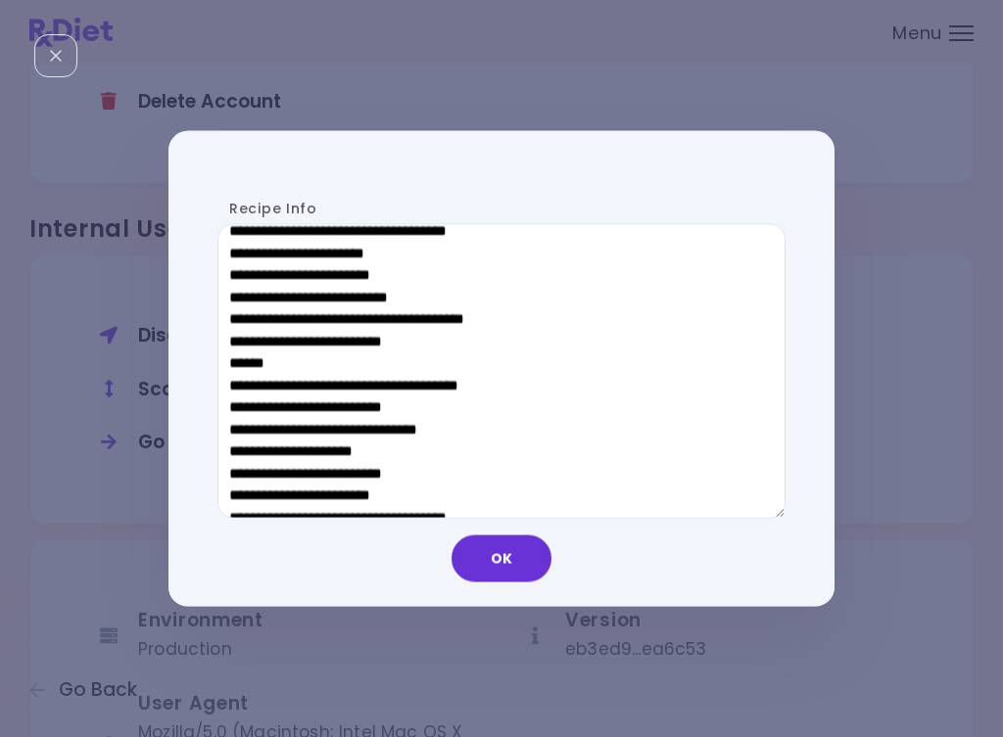
scroll to position [908, 0]
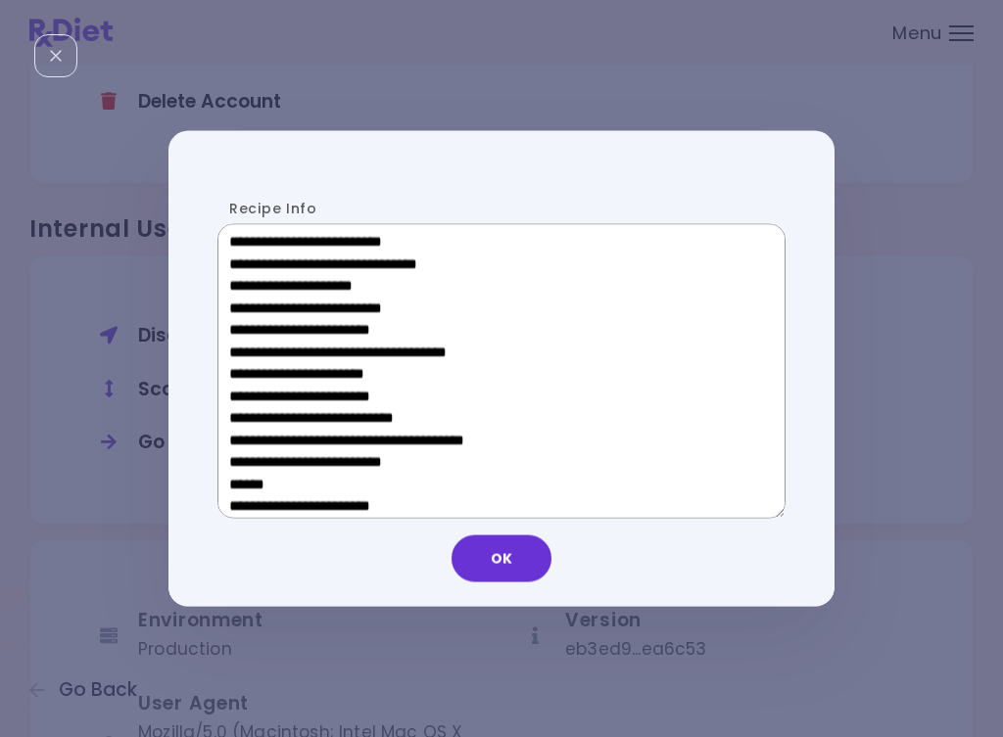
drag, startPoint x: 376, startPoint y: 477, endPoint x: 241, endPoint y: 477, distance: 135.1
click at [241, 477] on textarea "Recipe Info" at bounding box center [501, 371] width 568 height 295
click at [498, 553] on button "OK" at bounding box center [501, 559] width 100 height 47
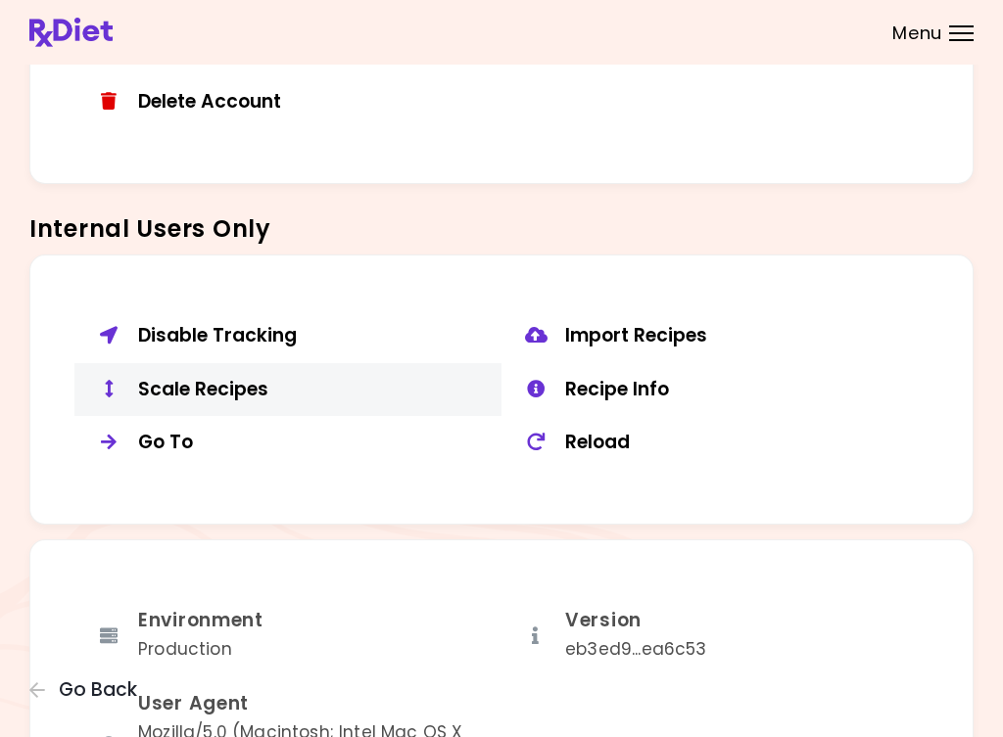
click at [239, 378] on div "Scale Recipes" at bounding box center [312, 390] width 349 height 24
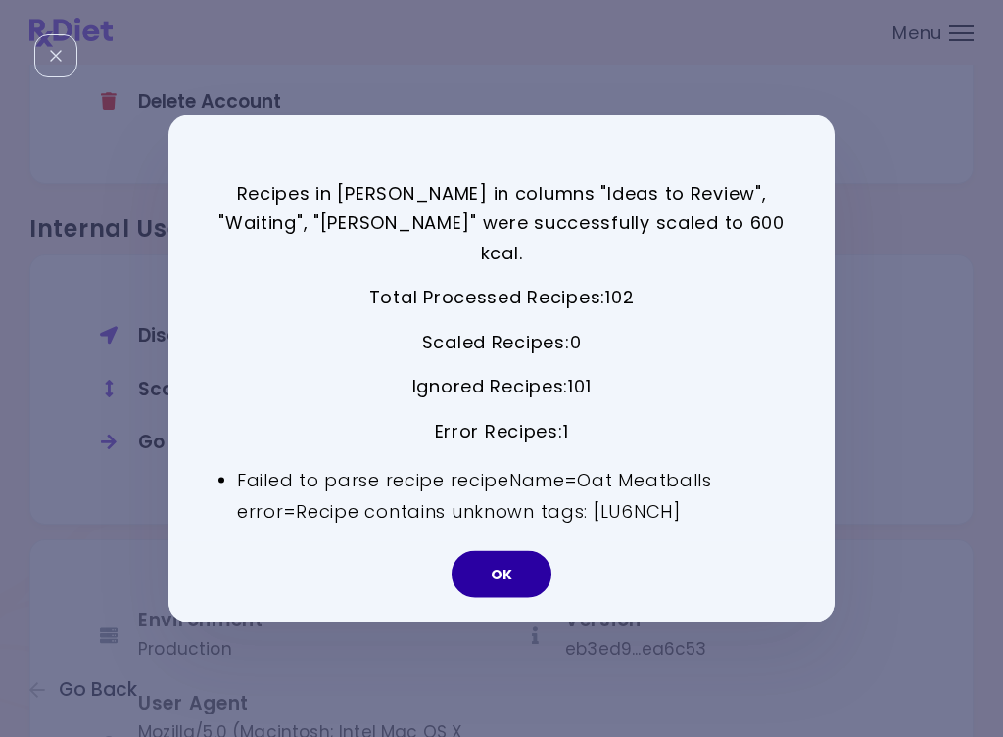
click at [516, 553] on button "OK" at bounding box center [501, 574] width 100 height 47
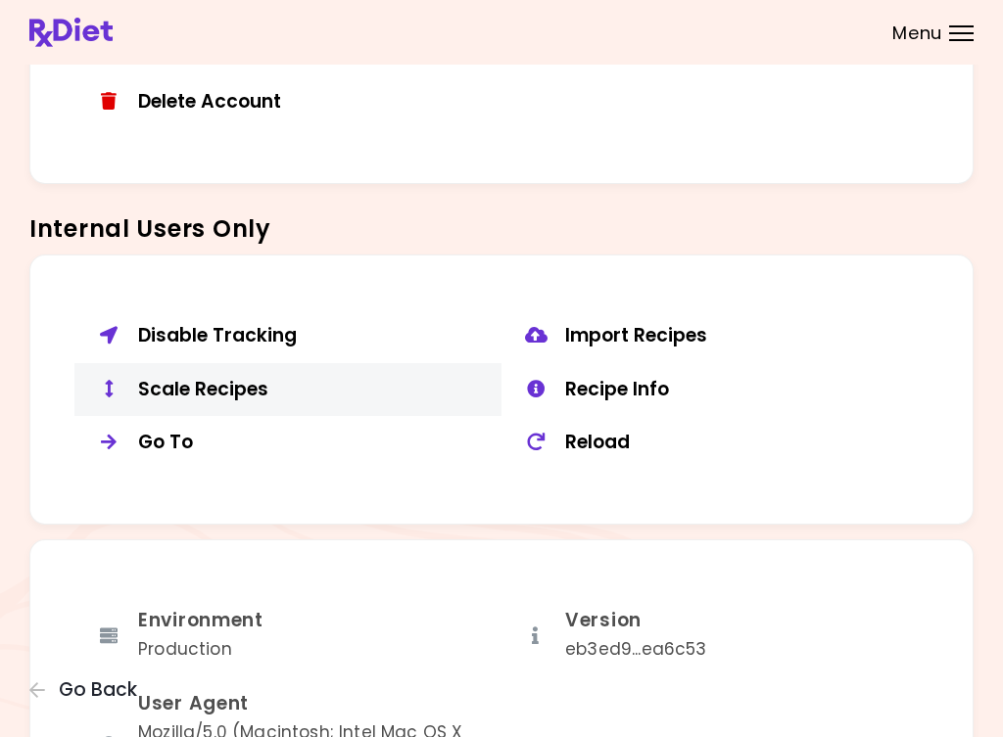
click at [260, 378] on div "Scale Recipes" at bounding box center [312, 390] width 349 height 24
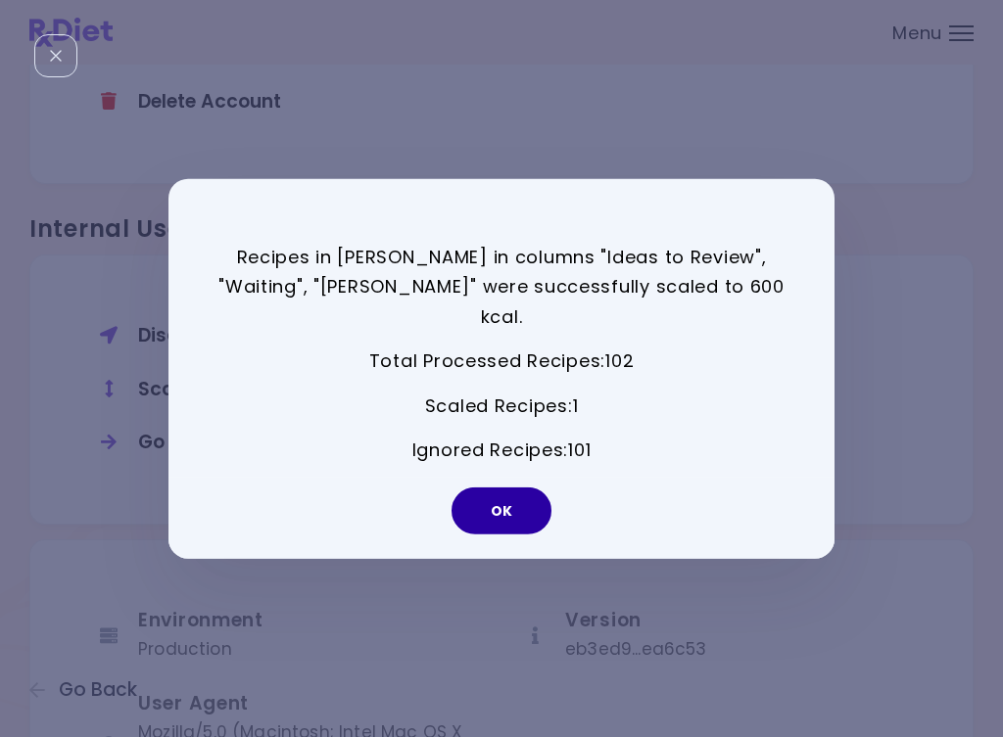
click at [465, 502] on button "OK" at bounding box center [501, 511] width 100 height 47
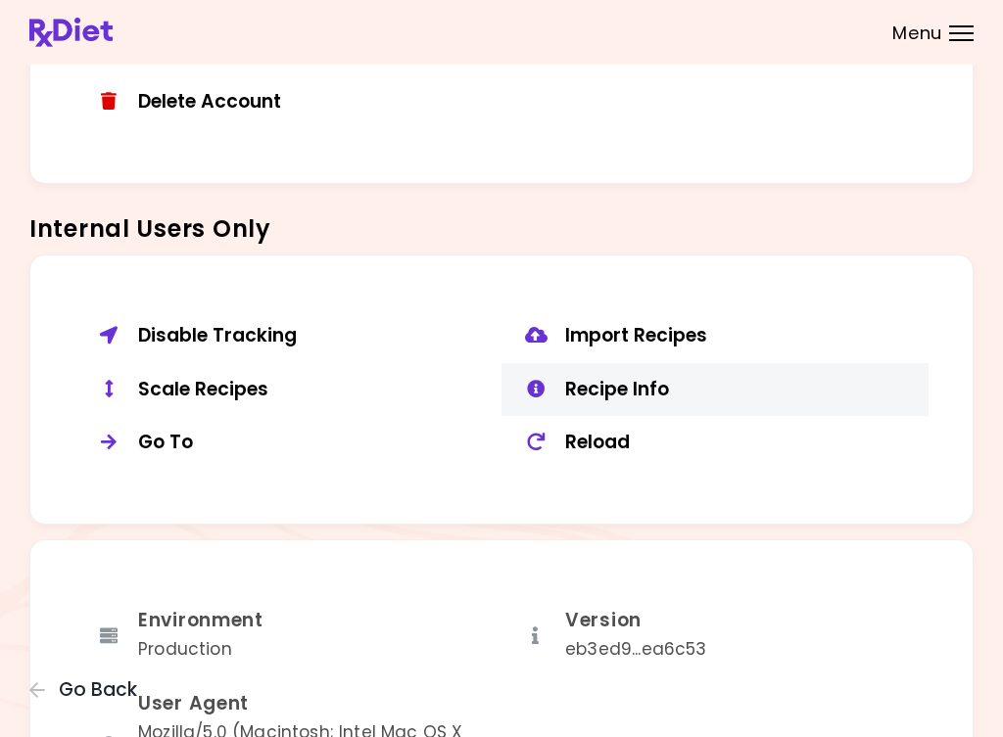
click at [607, 397] on button "Recipe Info" at bounding box center [714, 390] width 427 height 54
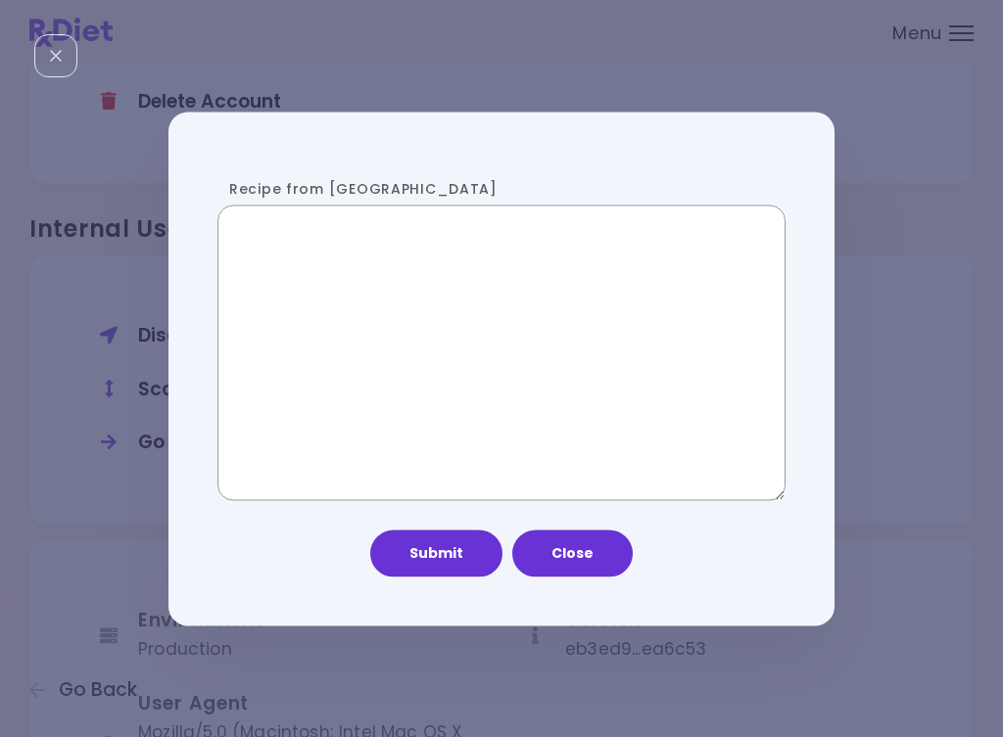
click at [407, 359] on textarea "Recipe from [GEOGRAPHIC_DATA]" at bounding box center [501, 353] width 568 height 295
paste textarea "**********"
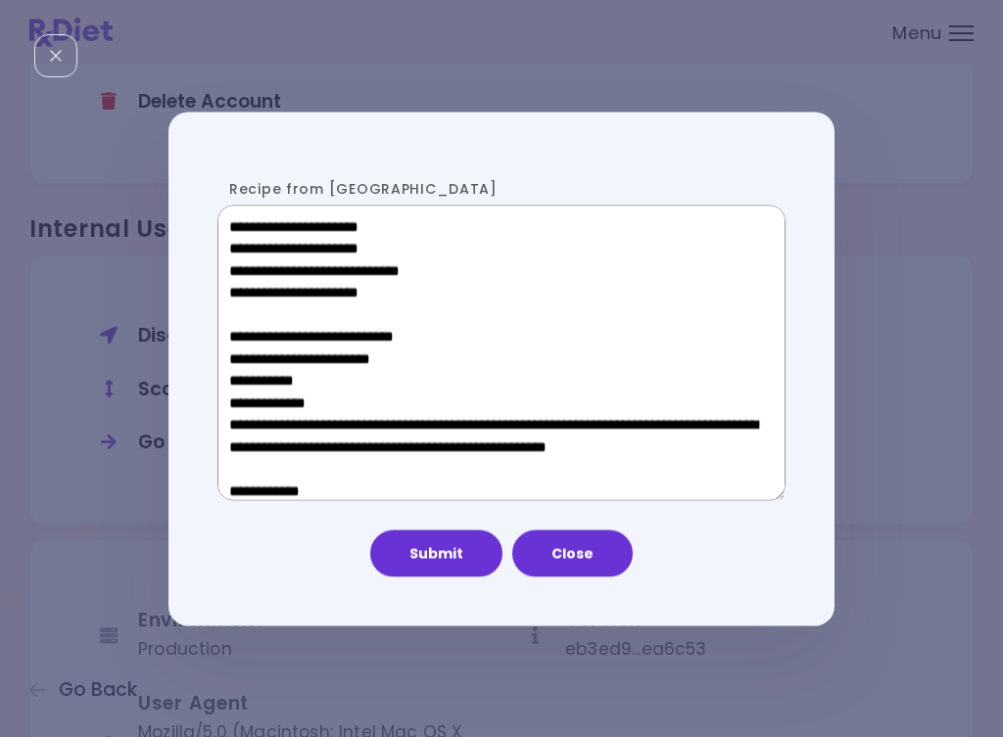
scroll to position [1063, 0]
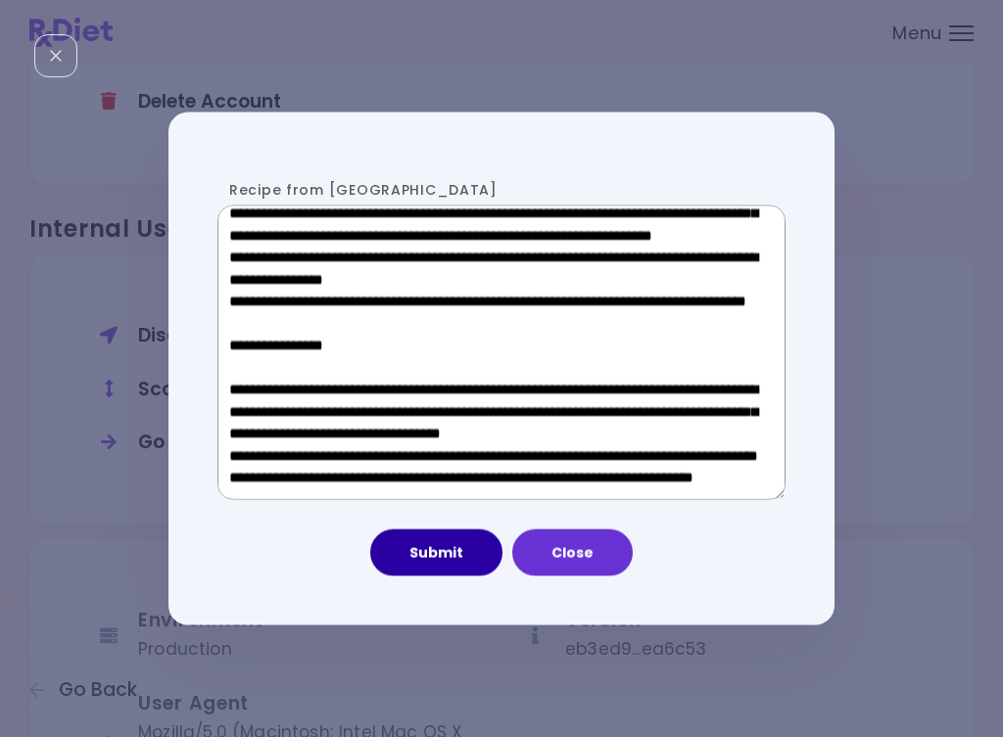
type textarea "**********"
click at [429, 552] on button "Submit" at bounding box center [436, 553] width 132 height 47
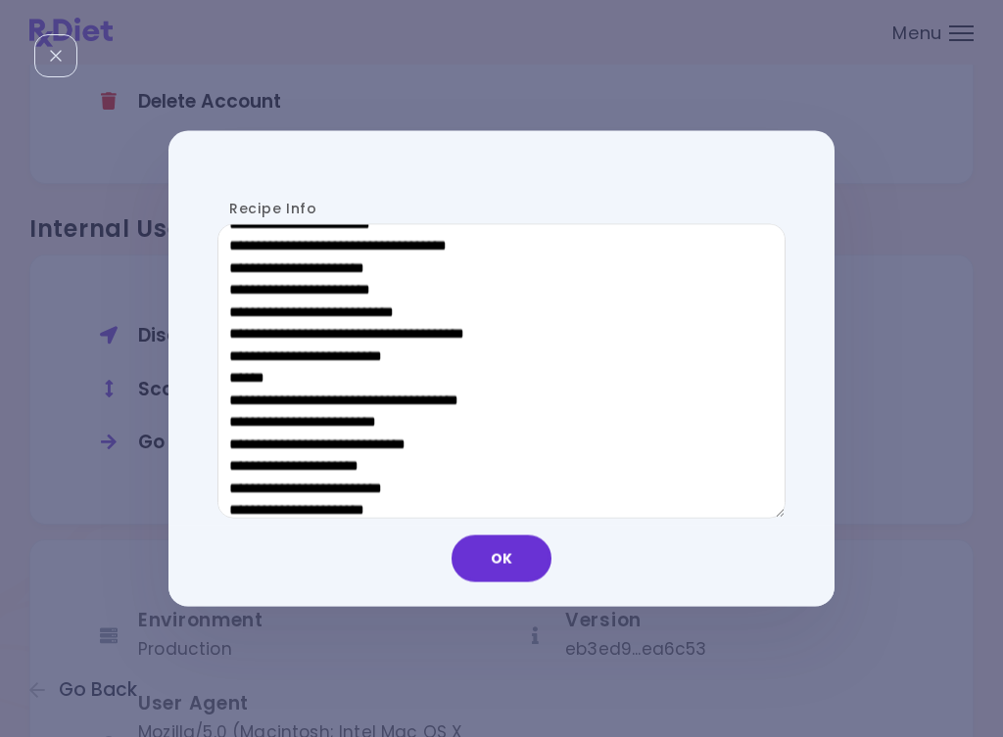
scroll to position [930, 0]
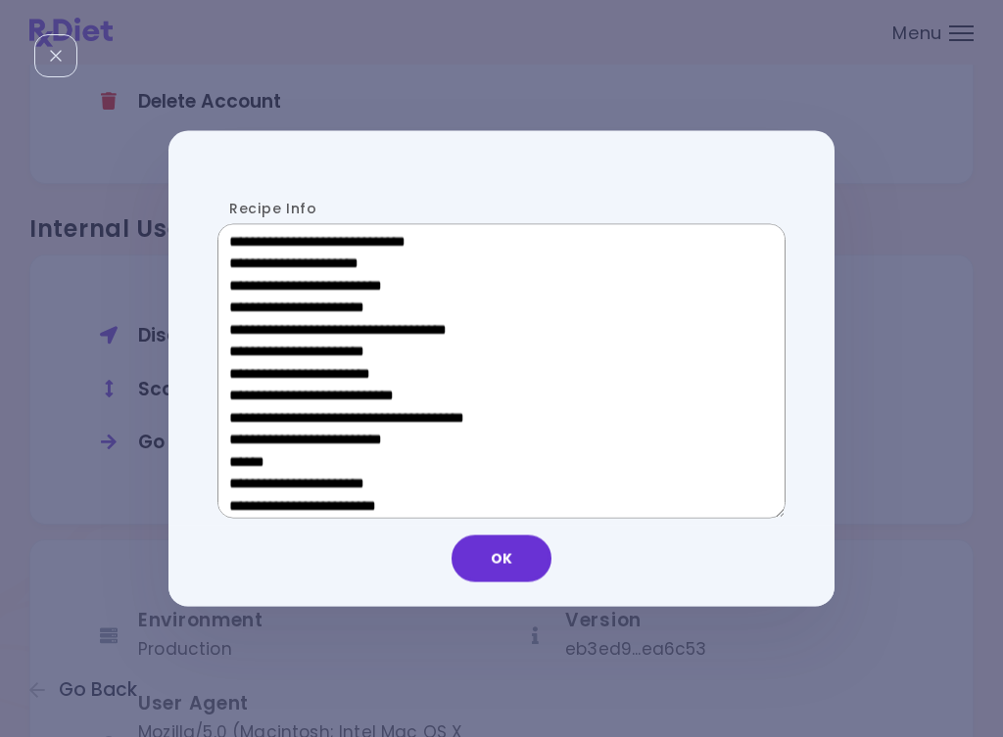
drag, startPoint x: 363, startPoint y: 455, endPoint x: 246, endPoint y: 457, distance: 117.5
click at [246, 457] on textarea "Recipe Info" at bounding box center [501, 371] width 568 height 295
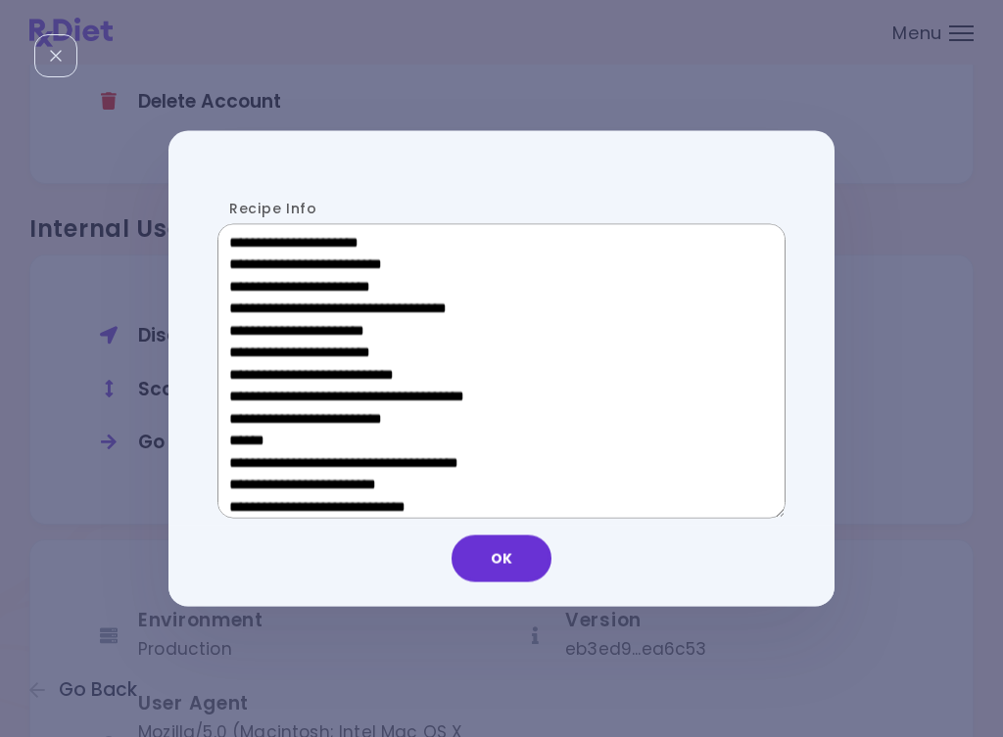
scroll to position [609, 0]
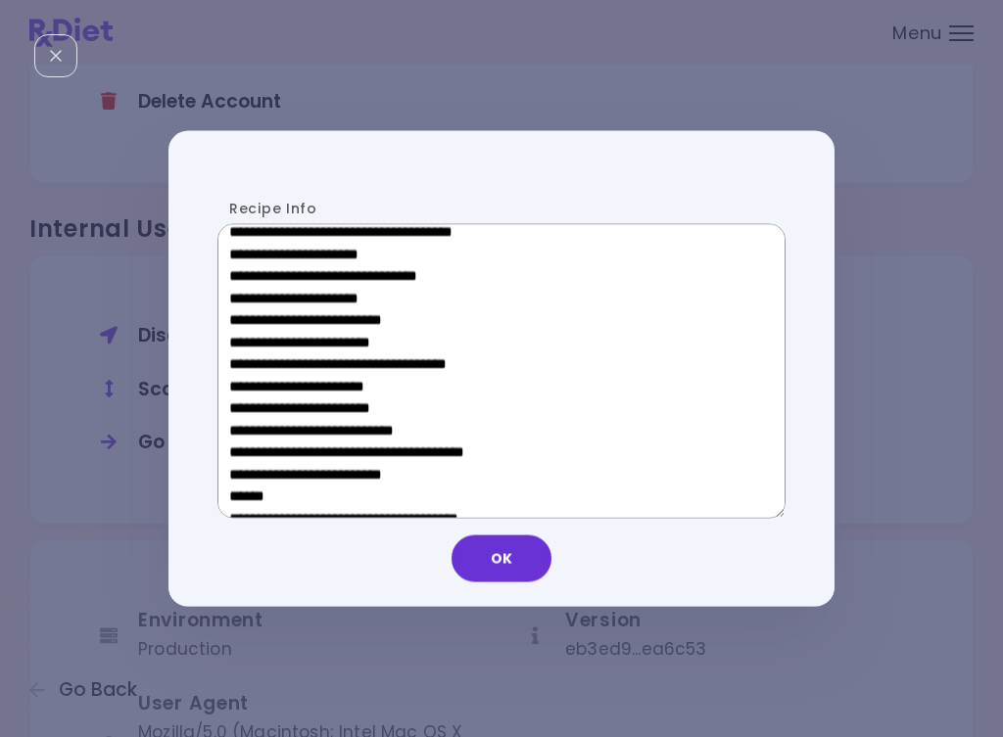
drag, startPoint x: 392, startPoint y: 384, endPoint x: 252, endPoint y: 389, distance: 140.1
click at [252, 389] on textarea "Recipe Info" at bounding box center [501, 371] width 568 height 295
click at [366, 385] on textarea "Recipe Info" at bounding box center [501, 371] width 568 height 295
drag, startPoint x: 383, startPoint y: 391, endPoint x: 260, endPoint y: 389, distance: 122.4
click at [260, 389] on textarea "Recipe Info" at bounding box center [501, 371] width 568 height 295
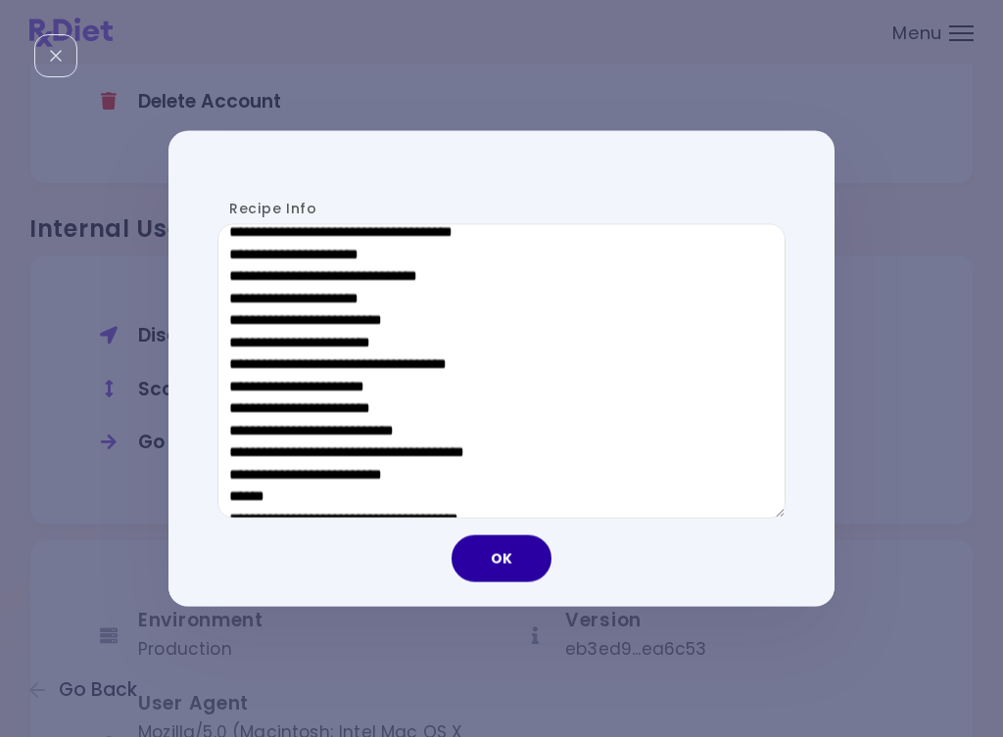
click at [514, 549] on button "OK" at bounding box center [501, 559] width 100 height 47
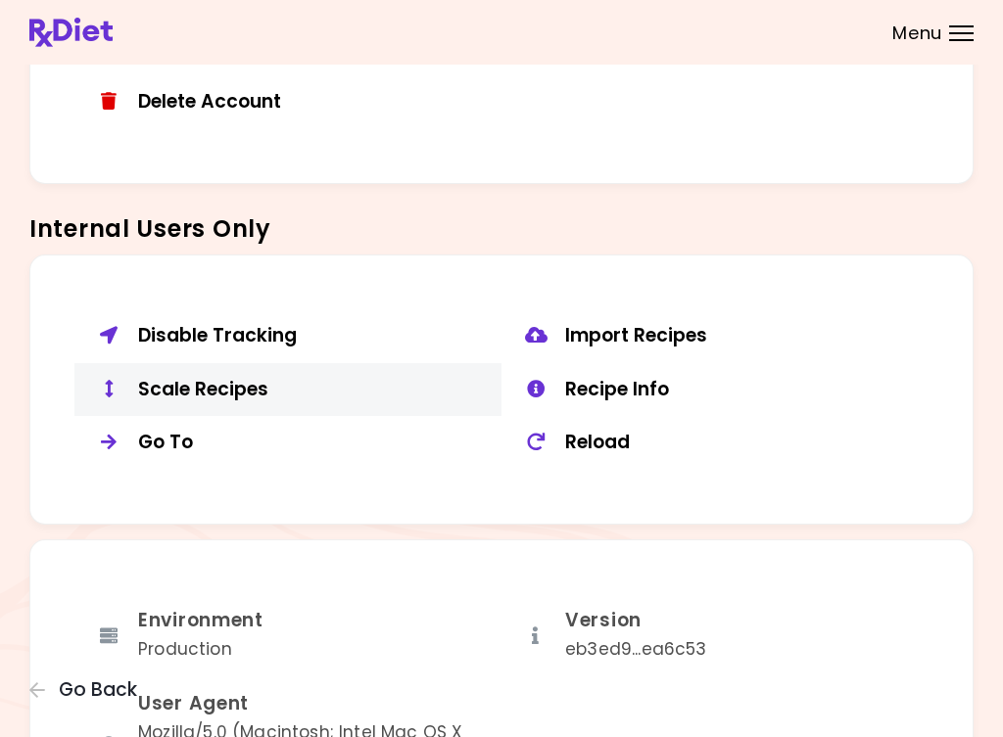
click at [221, 378] on div "Scale Recipes" at bounding box center [312, 390] width 349 height 24
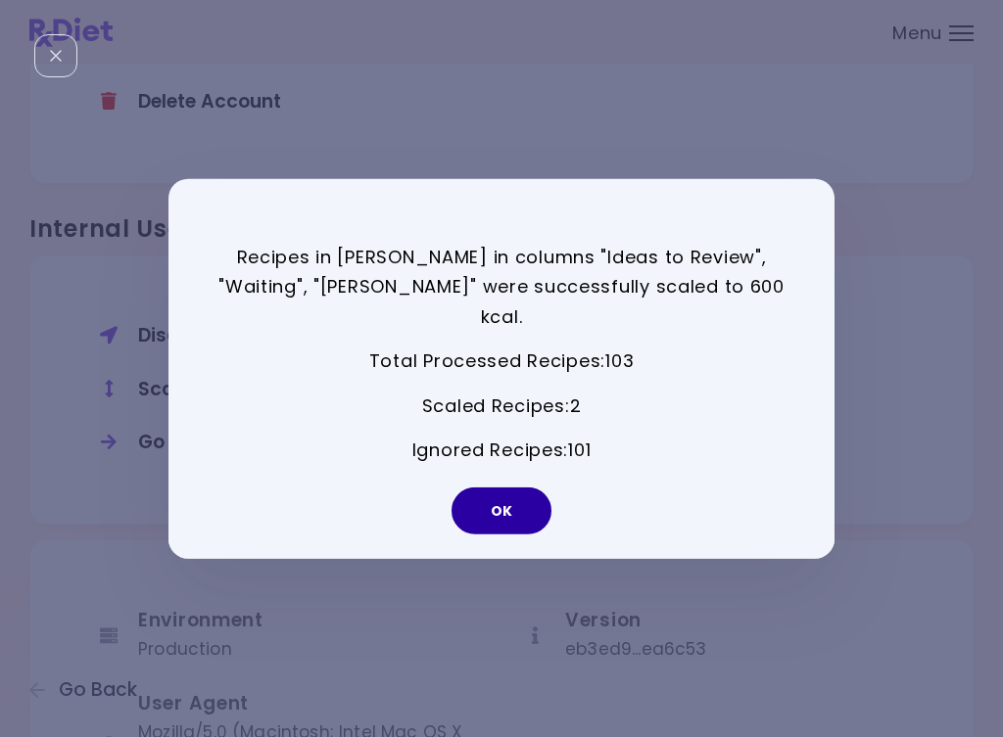
click at [492, 489] on button "OK" at bounding box center [501, 511] width 100 height 47
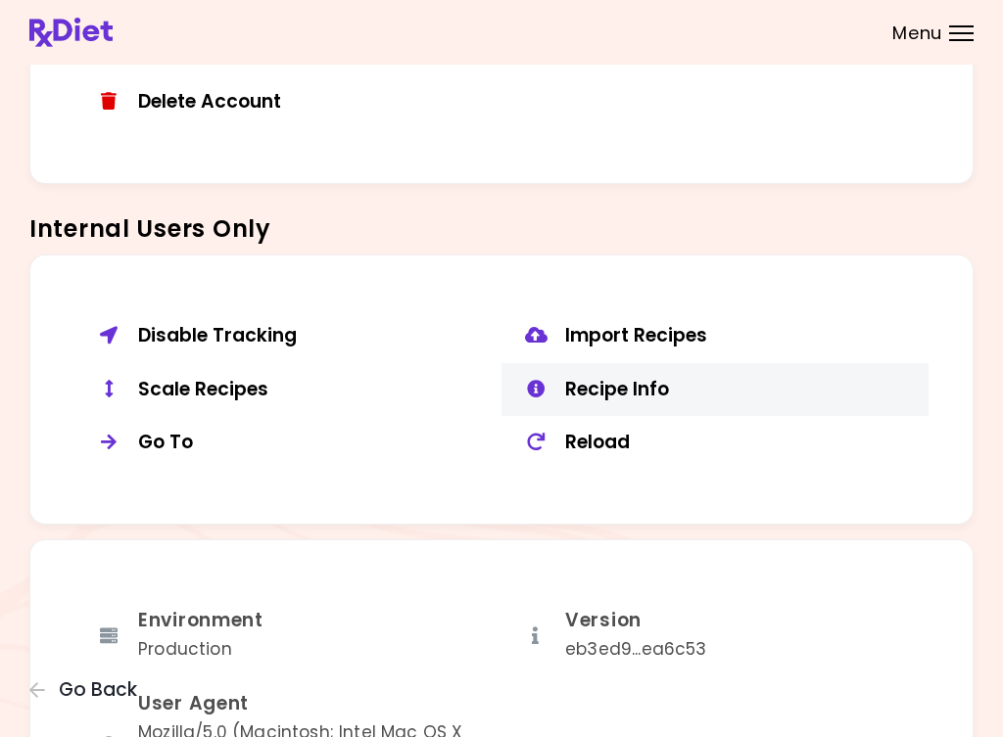
click at [669, 378] on div "Recipe Info" at bounding box center [739, 390] width 349 height 24
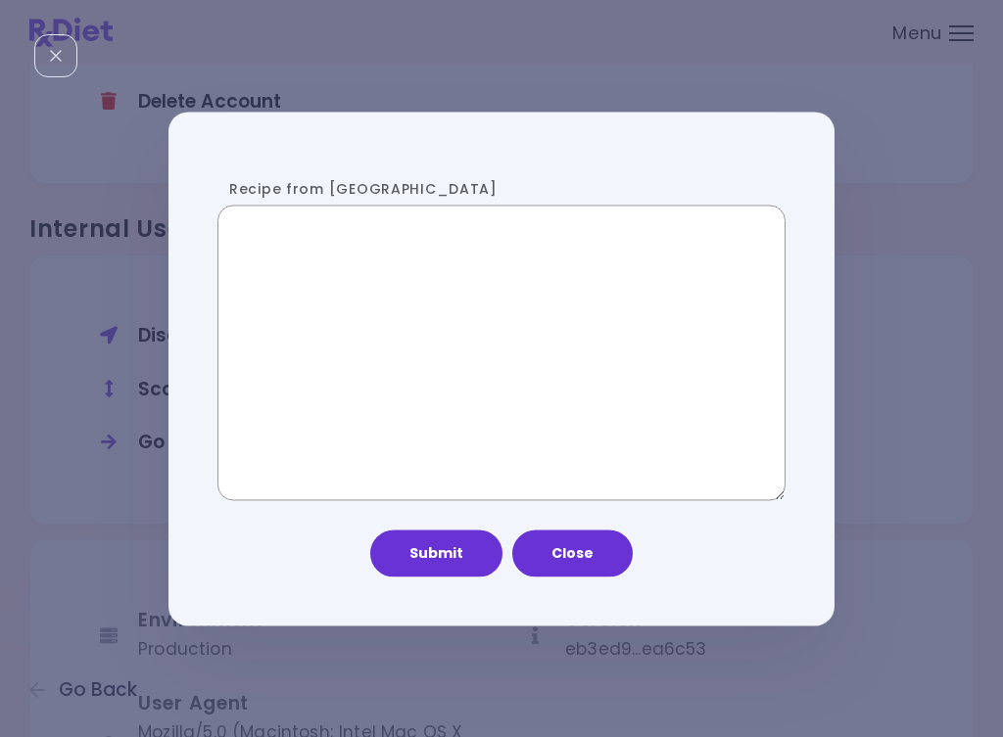
click at [452, 380] on textarea "Recipe from [GEOGRAPHIC_DATA]" at bounding box center [501, 353] width 568 height 295
paste textarea "**********"
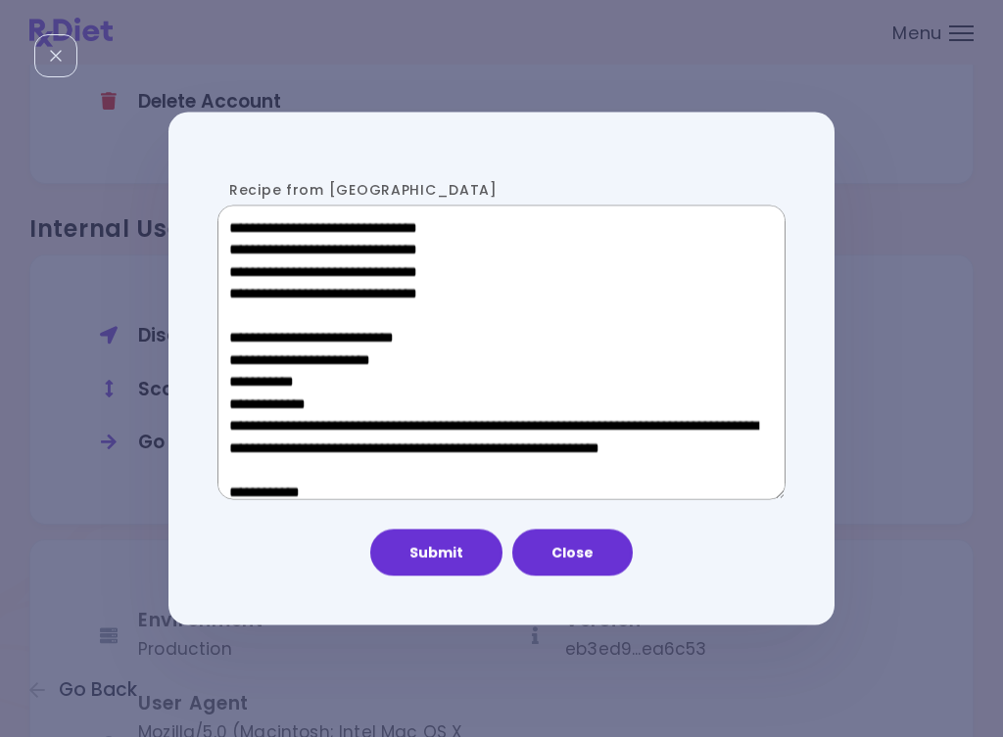
scroll to position [1408, 0]
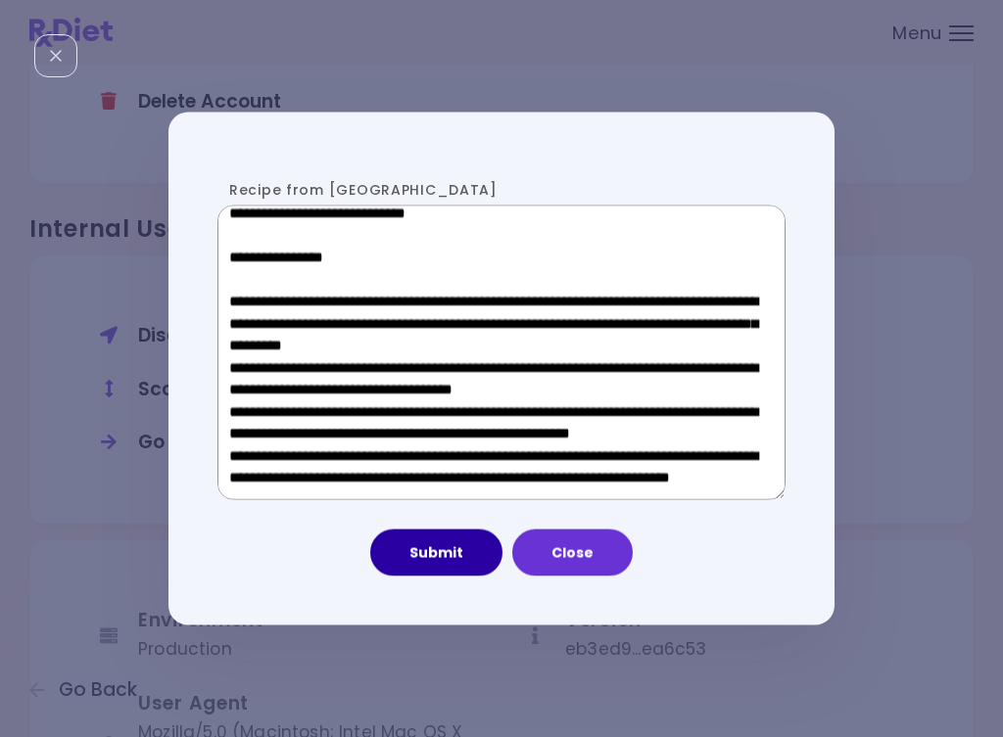
type textarea "**********"
click at [452, 551] on button "Submit" at bounding box center [436, 553] width 132 height 47
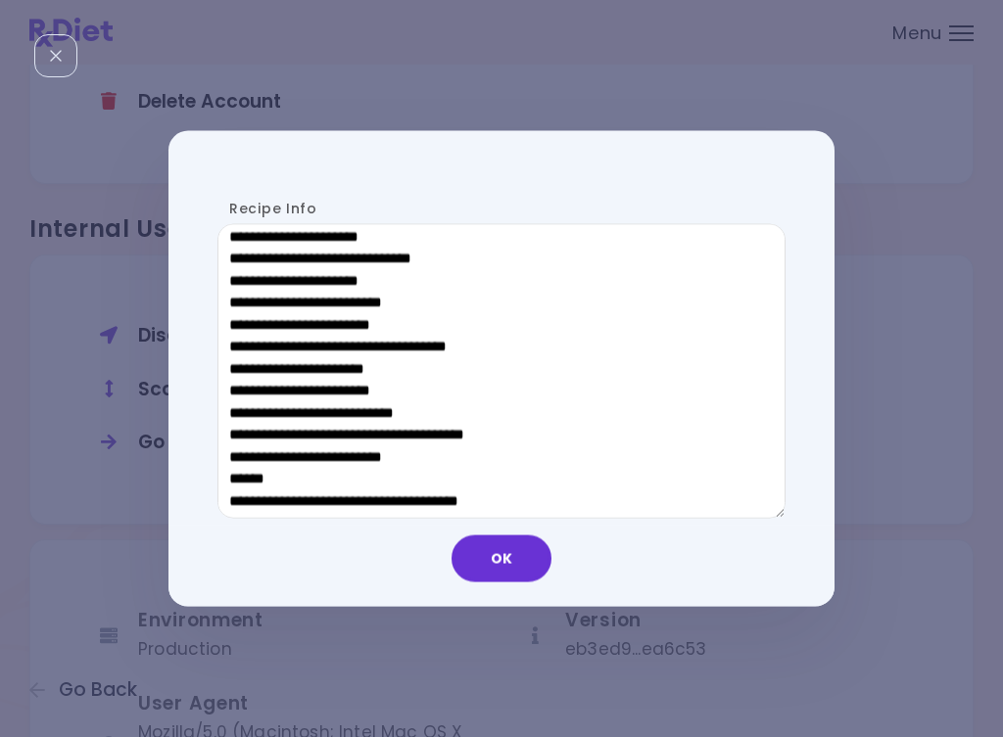
scroll to position [984, 0]
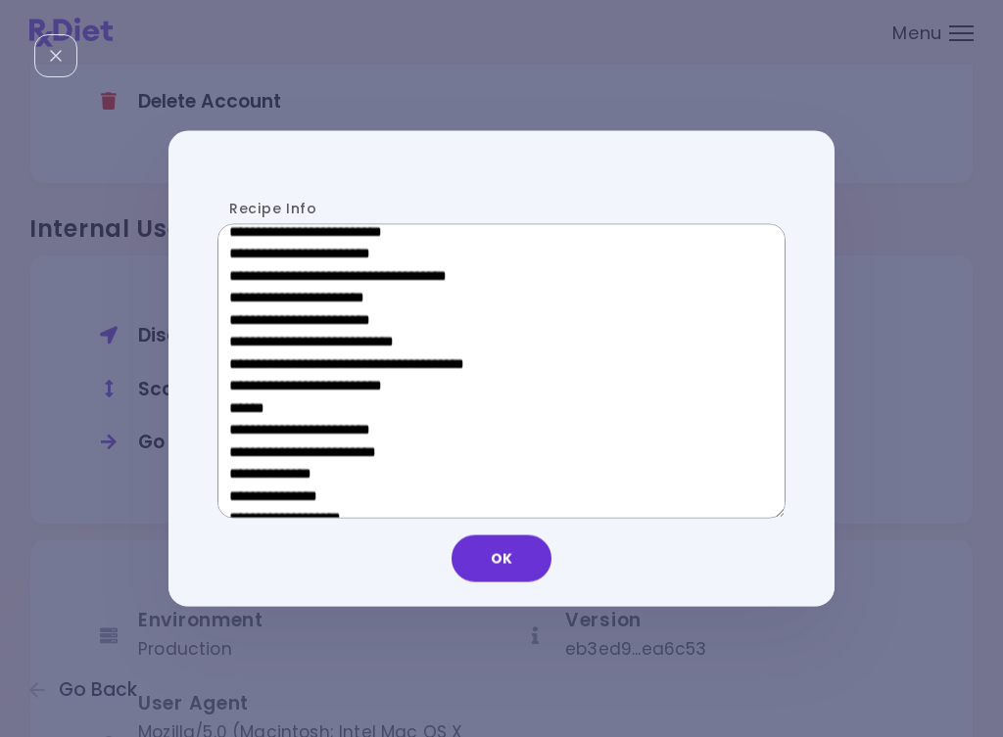
drag, startPoint x: 371, startPoint y: 400, endPoint x: 244, endPoint y: 400, distance: 127.3
click at [244, 400] on textarea "Recipe Info" at bounding box center [501, 371] width 568 height 295
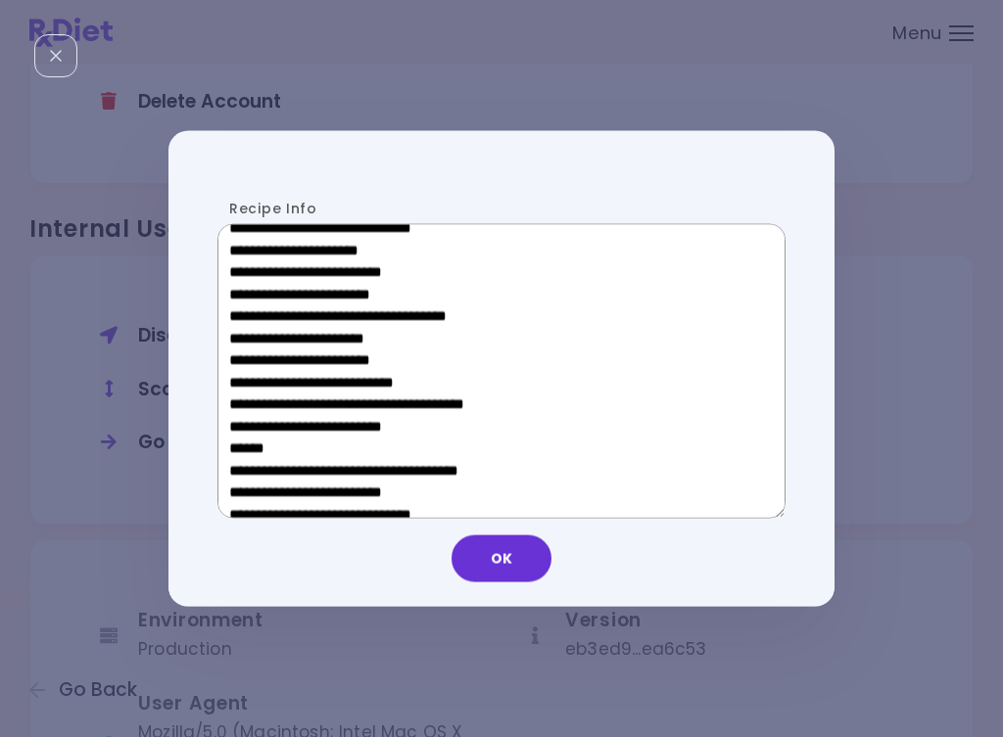
scroll to position [654, 0]
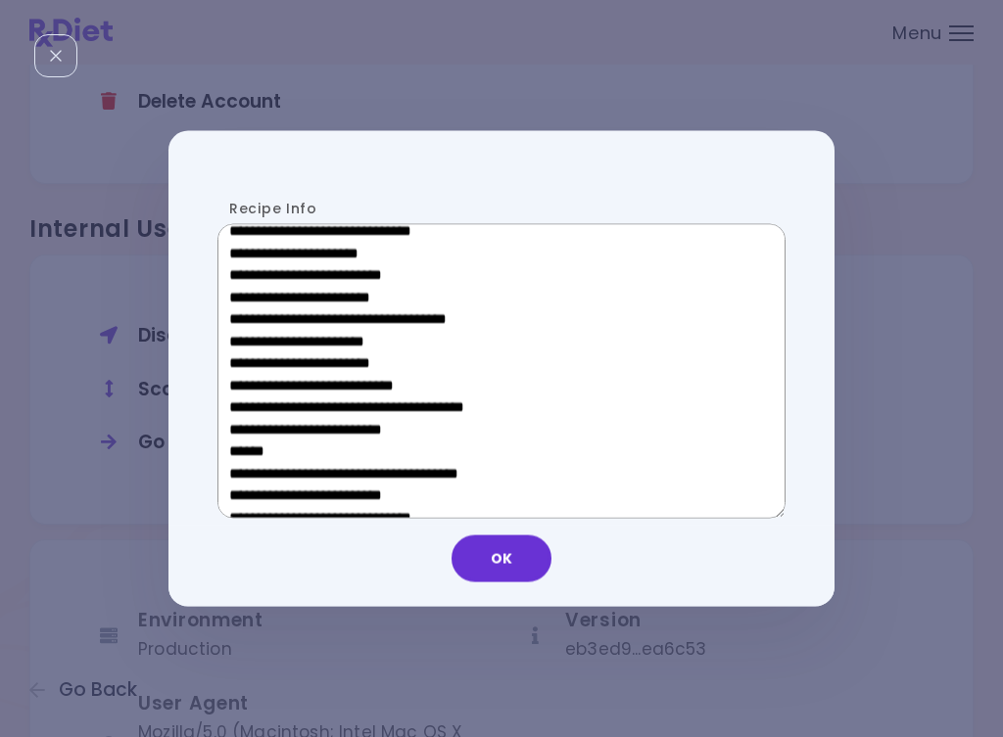
drag, startPoint x: 373, startPoint y: 347, endPoint x: 260, endPoint y: 347, distance: 112.6
click at [260, 347] on textarea "Recipe Info" at bounding box center [501, 371] width 568 height 295
